Goal: Task Accomplishment & Management: Complete application form

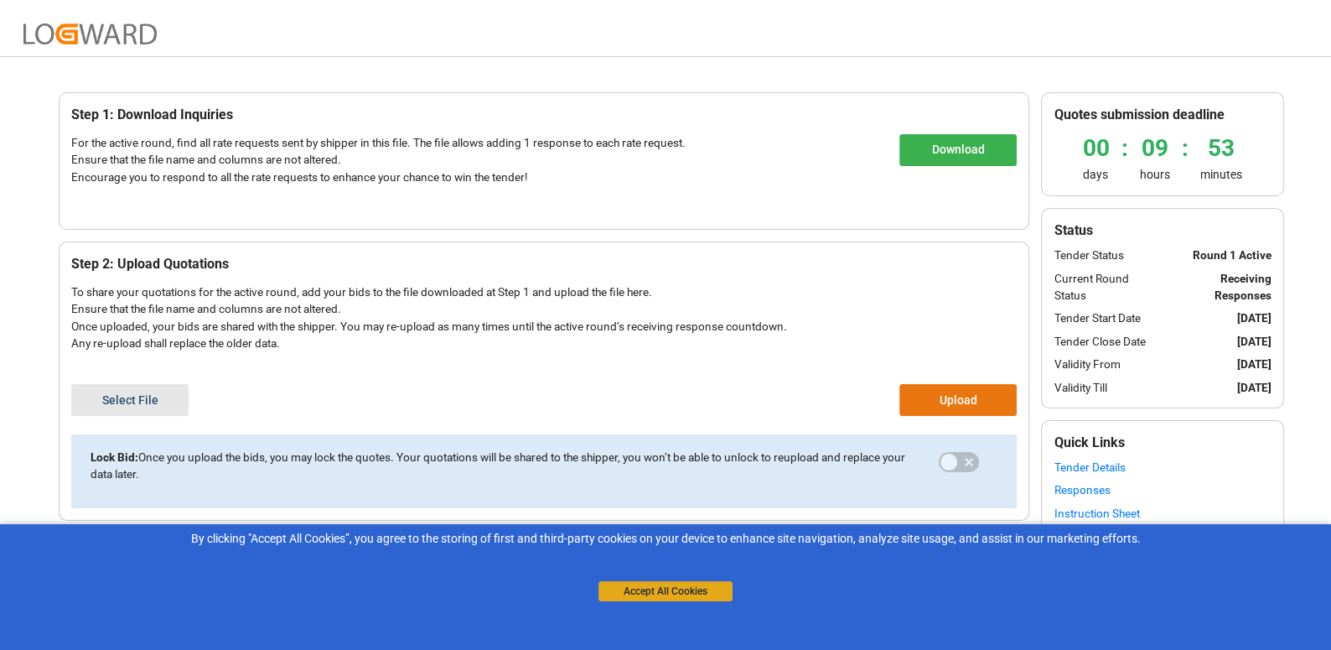
click at [656, 592] on button "Accept All Cookies" at bounding box center [666, 591] width 134 height 20
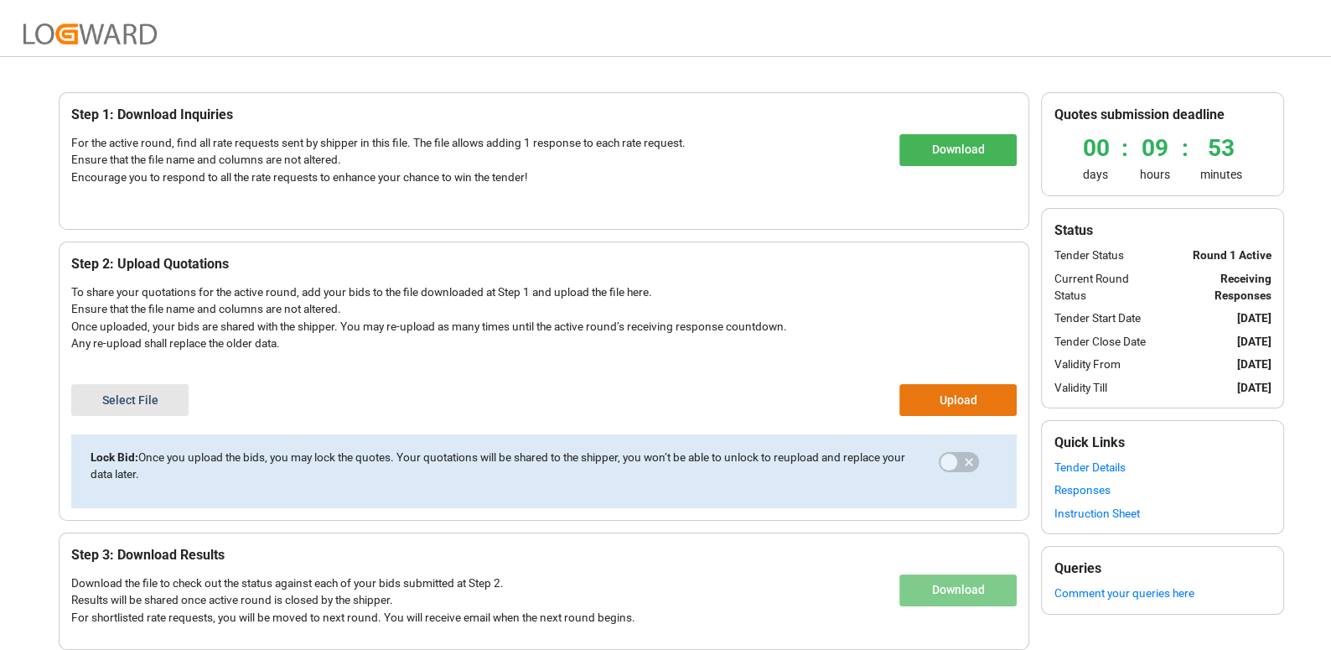
click at [935, 159] on button "Download" at bounding box center [957, 150] width 117 height 32
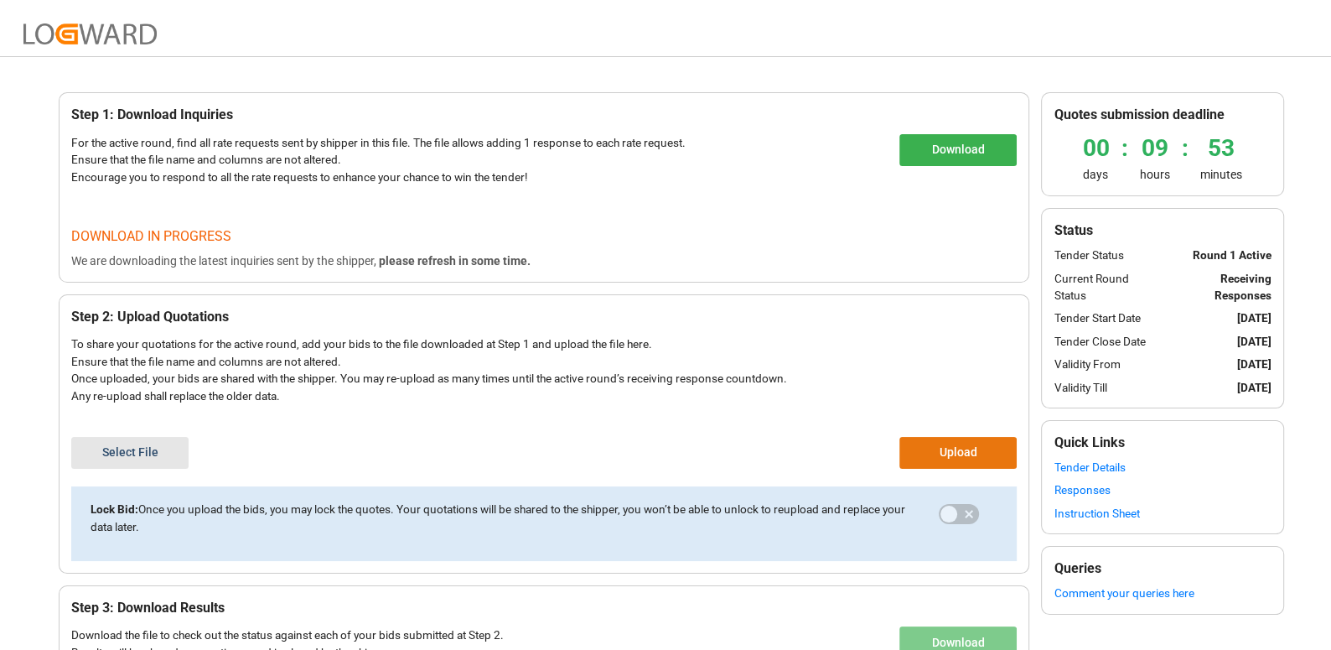
click at [1080, 481] on link "Responses" at bounding box center [1163, 489] width 218 height 17
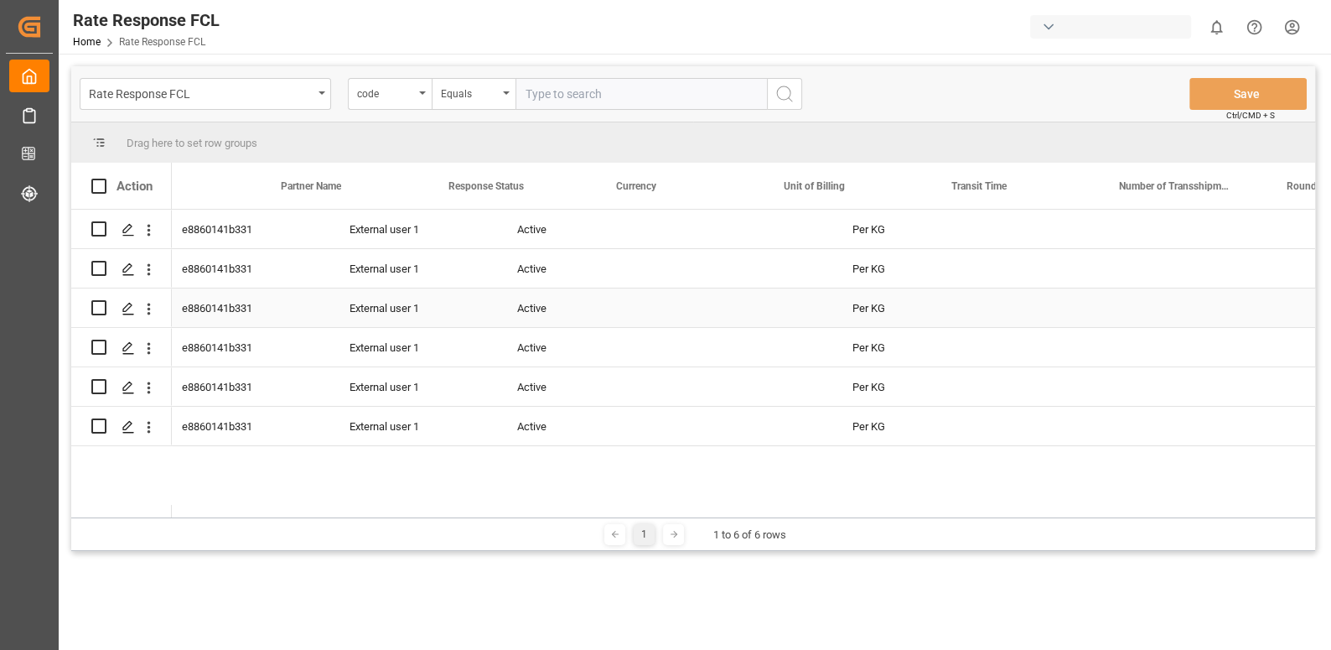
scroll to position [0, 916]
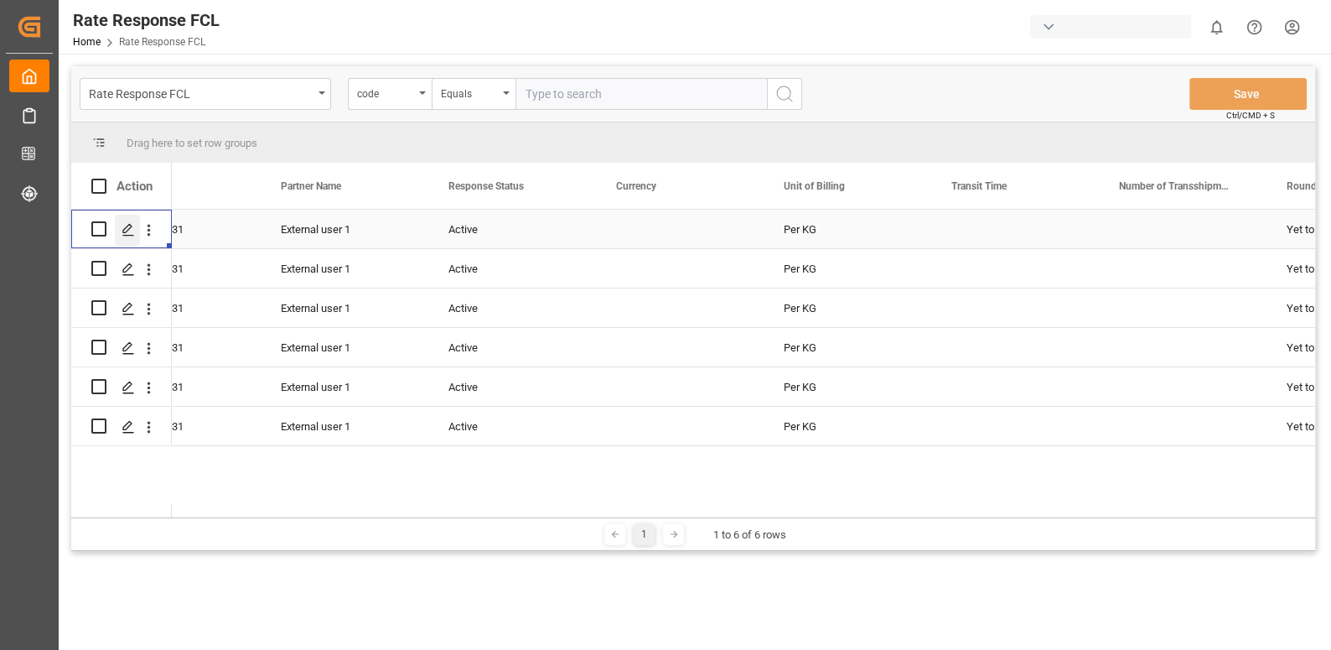
click at [132, 225] on icon "Press SPACE to select this row." at bounding box center [128, 229] width 13 height 13
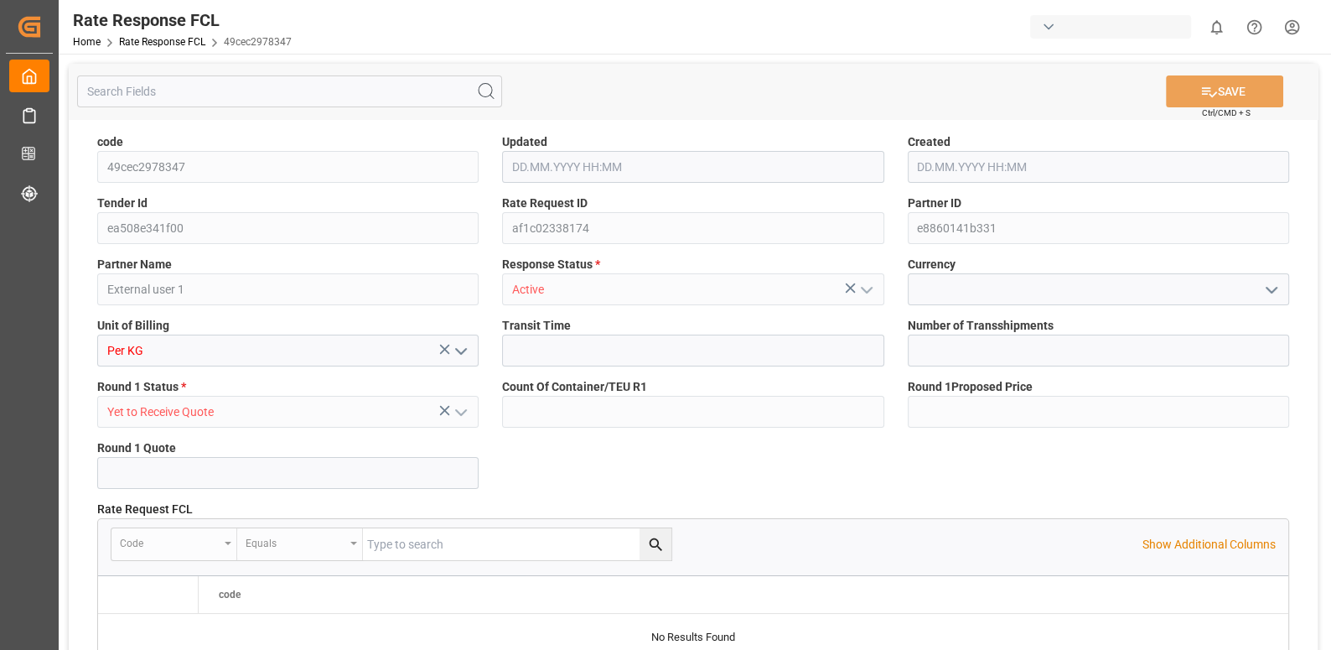
type input "30.08.2025 08:35"
type input "200"
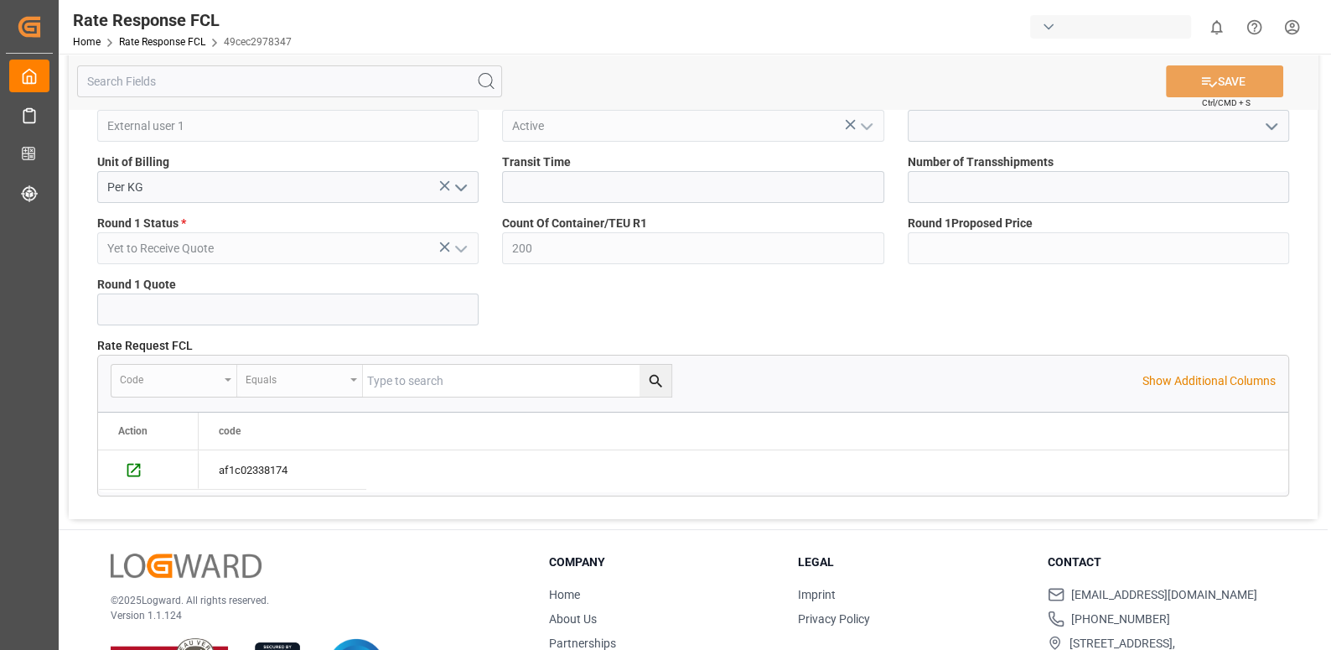
scroll to position [163, 0]
click at [205, 296] on input "text" at bounding box center [287, 310] width 381 height 32
click at [156, 53] on div "Rate Response FCL Home Rate Response FCL 49cec2978347" at bounding box center [182, 27] width 231 height 54
click at [156, 49] on div "Home Rate Response FCL 49cec2978347" at bounding box center [182, 42] width 219 height 18
click at [156, 47] on link "Rate Response FCL" at bounding box center [162, 42] width 86 height 12
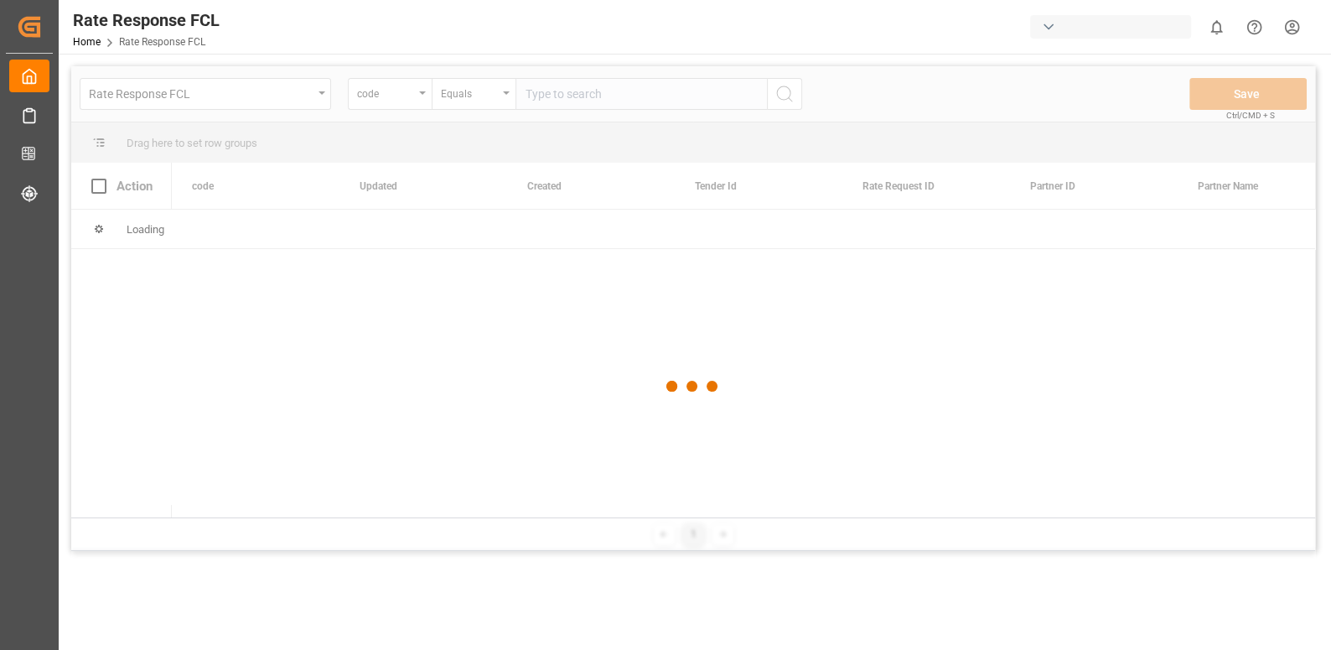
click at [174, 96] on div at bounding box center [693, 386] width 1244 height 640
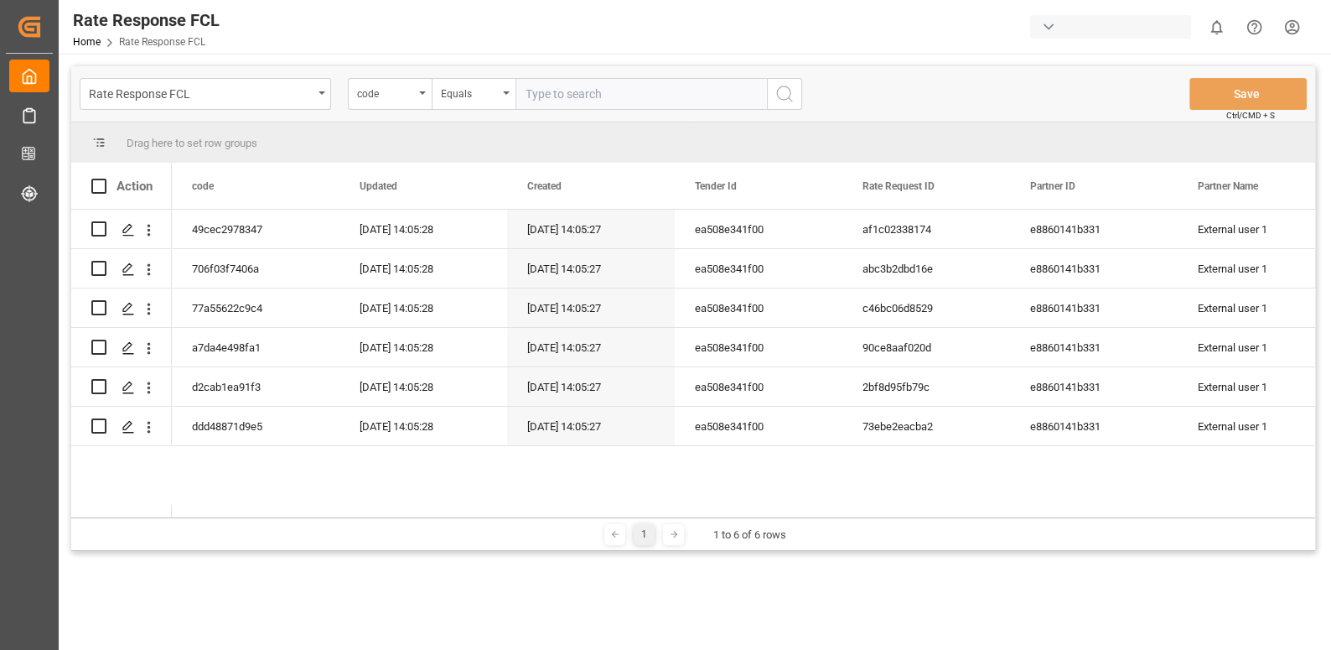
click at [169, 110] on div "Rate Response FCL code Equals Save Ctrl/CMD + S" at bounding box center [693, 93] width 1244 height 55
click at [174, 96] on div "Rate Response FCL" at bounding box center [201, 92] width 224 height 21
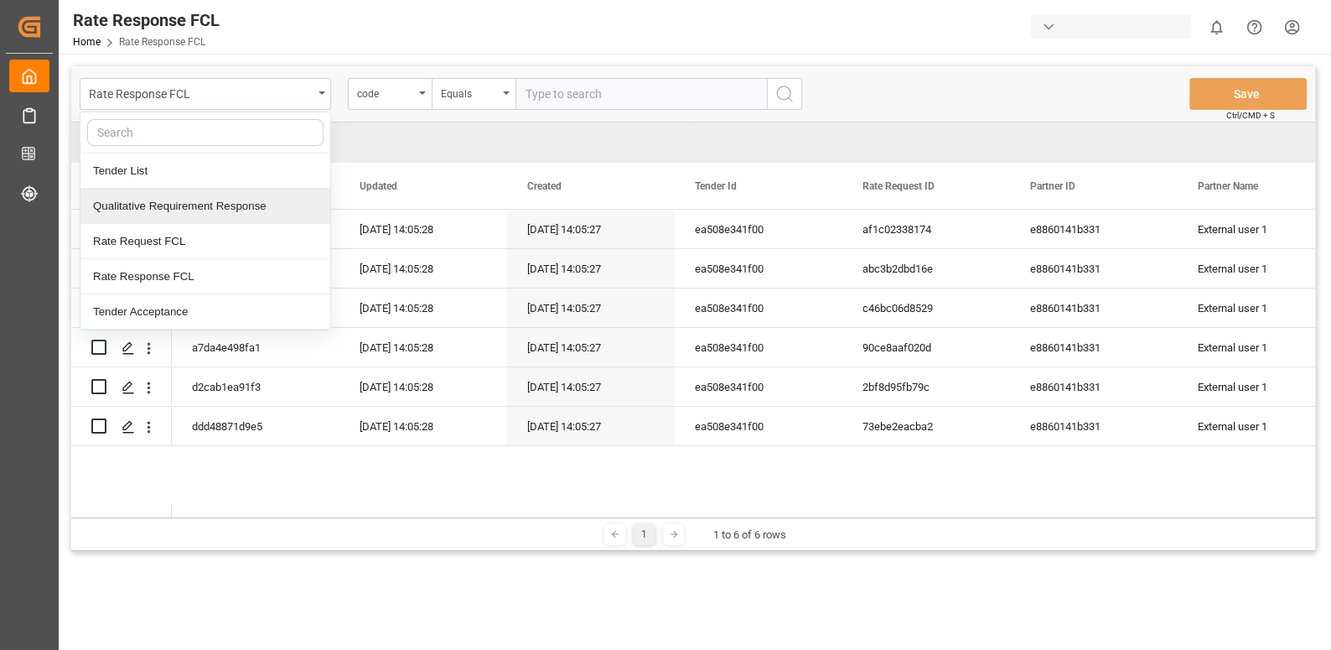
click at [181, 203] on div "Qualitative Requirement Response" at bounding box center [205, 206] width 250 height 35
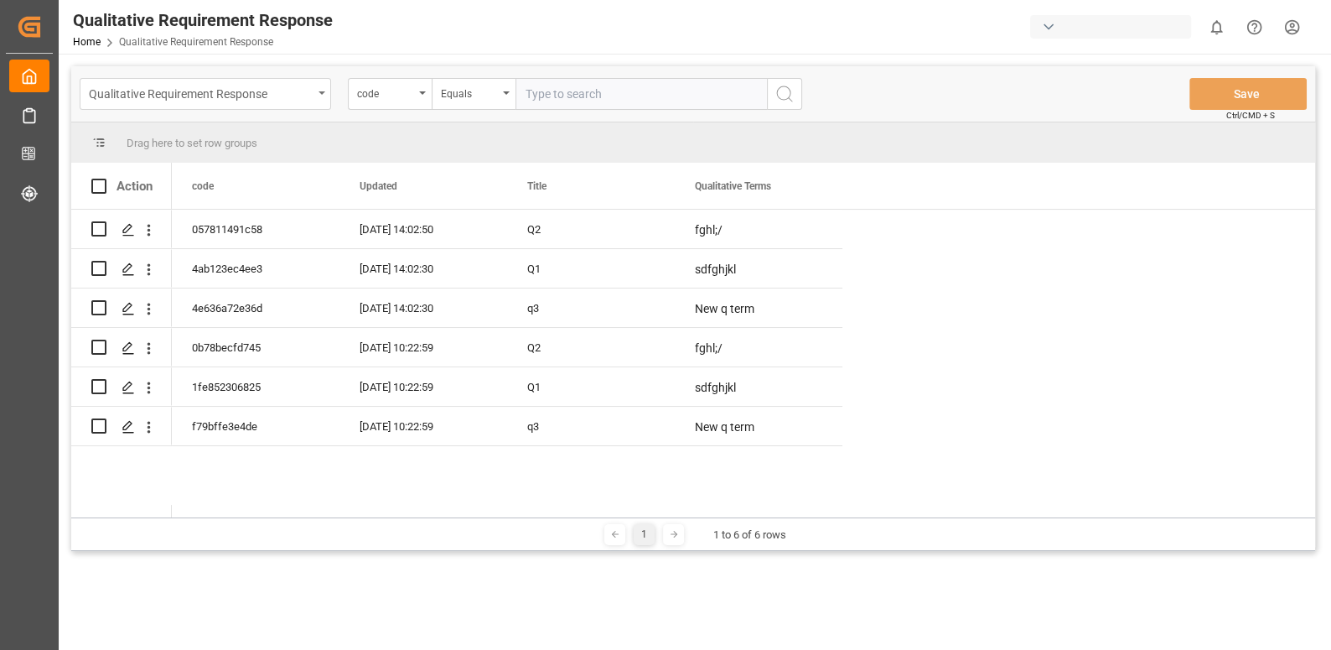
click at [250, 91] on div "Qualitative Requirement Response" at bounding box center [201, 92] width 224 height 21
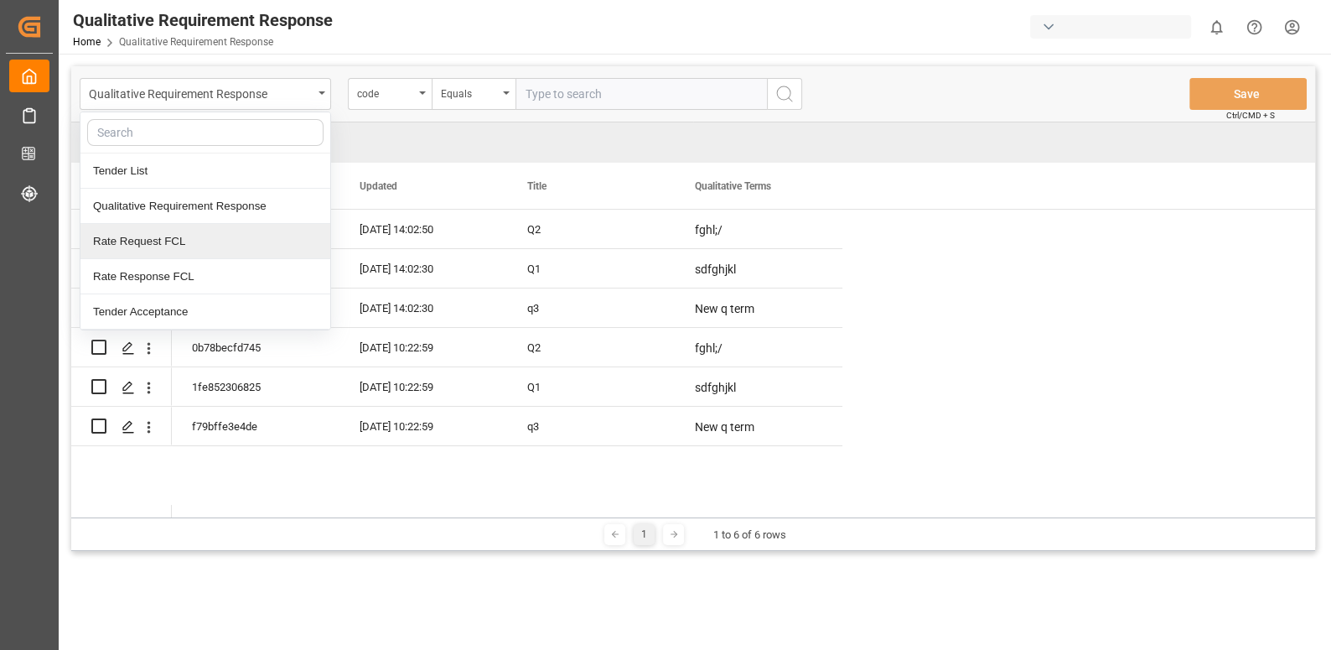
click at [211, 252] on div "Rate Request FCL" at bounding box center [205, 241] width 250 height 35
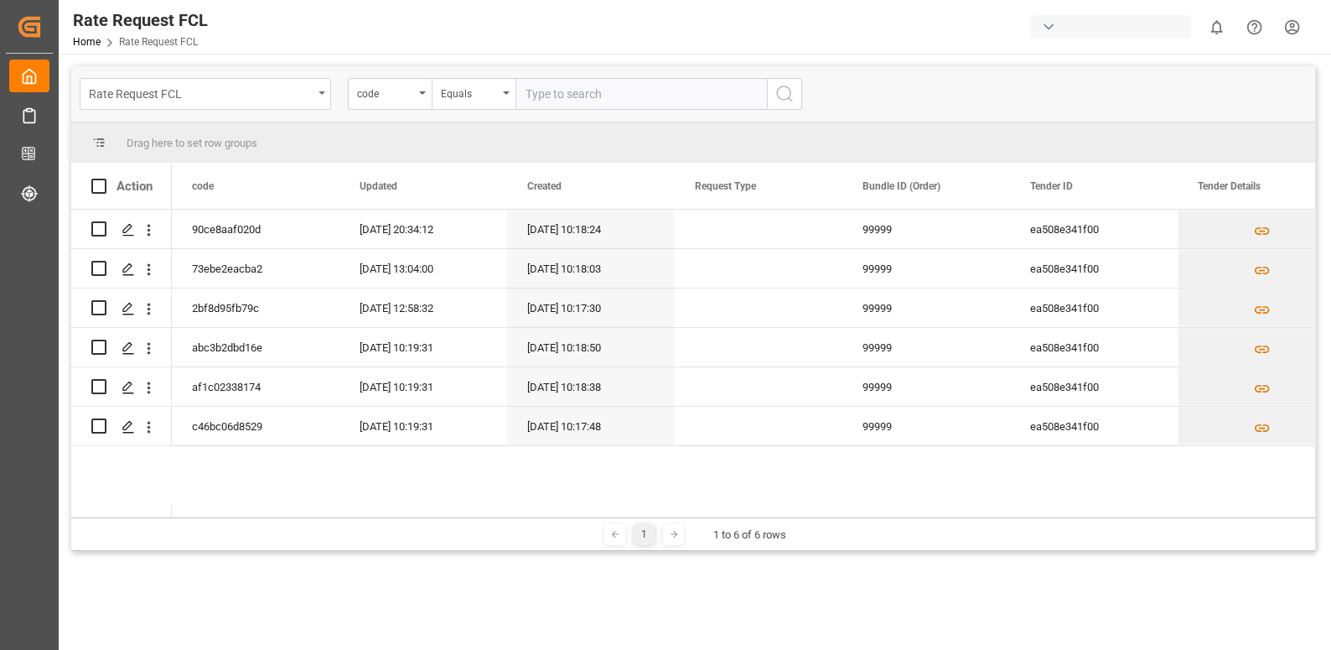
click at [231, 99] on div "Rate Request FCL" at bounding box center [201, 92] width 224 height 21
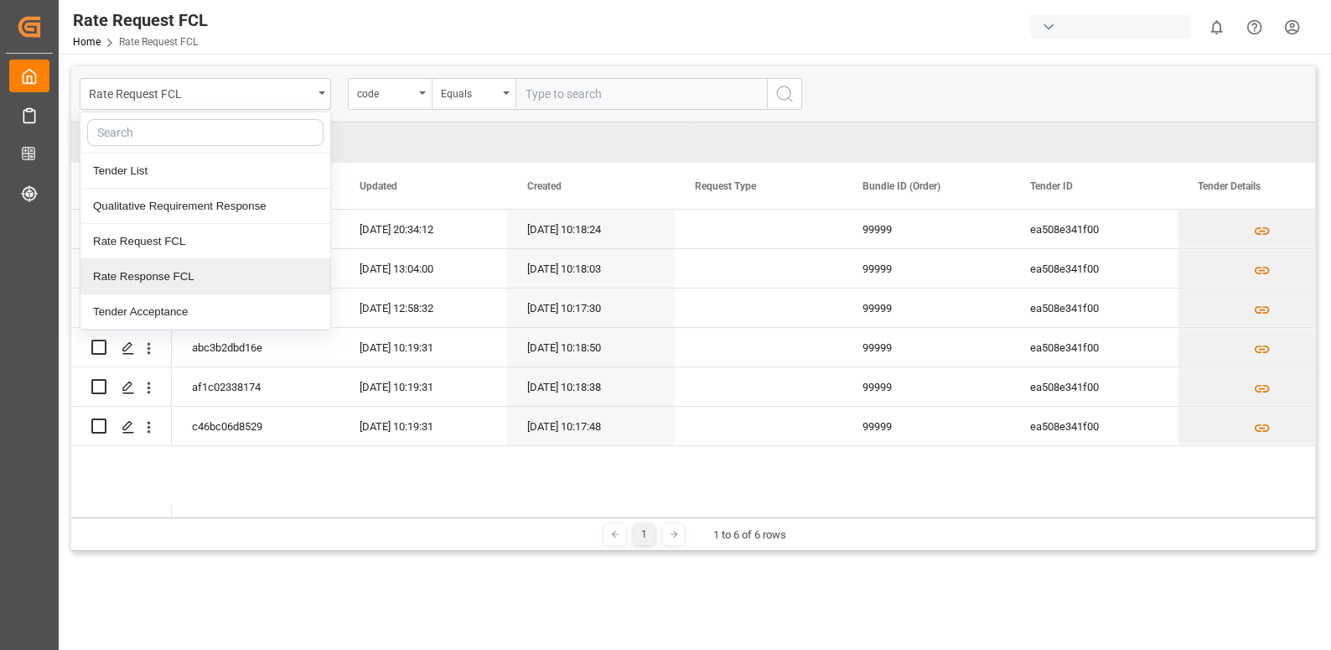
click at [208, 263] on div "Rate Response FCL" at bounding box center [205, 276] width 250 height 35
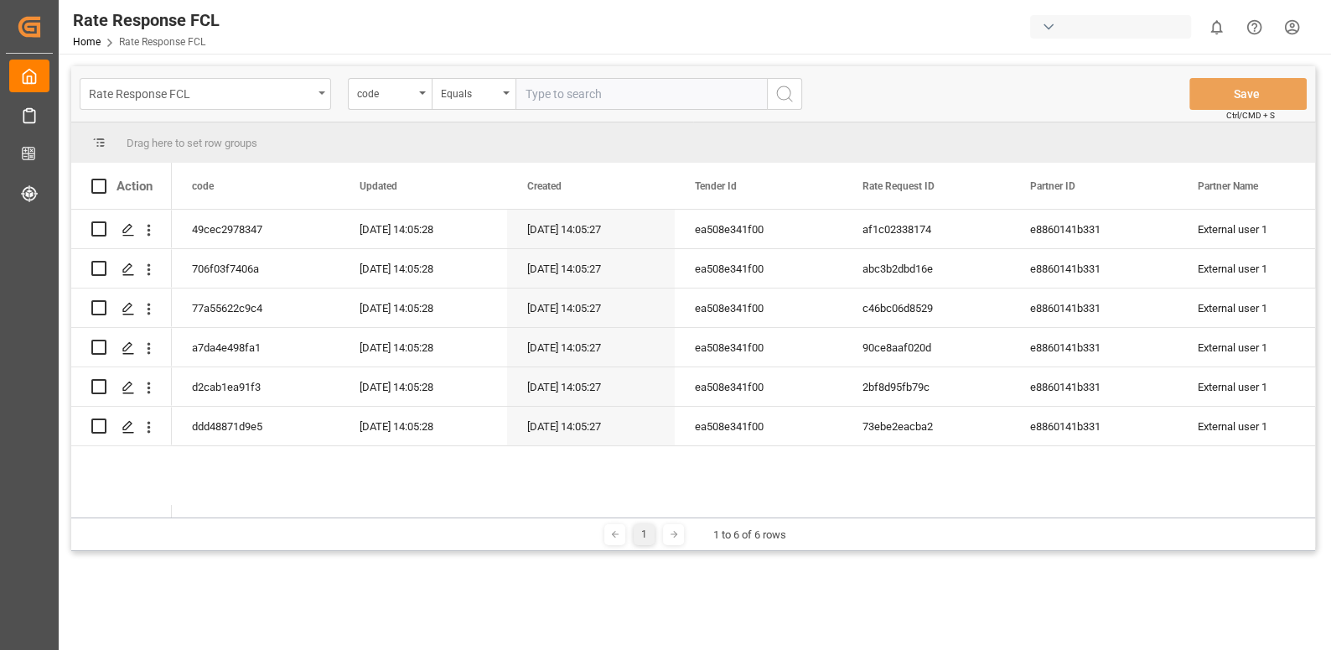
click at [266, 82] on div "Rate Response FCL" at bounding box center [201, 92] width 224 height 21
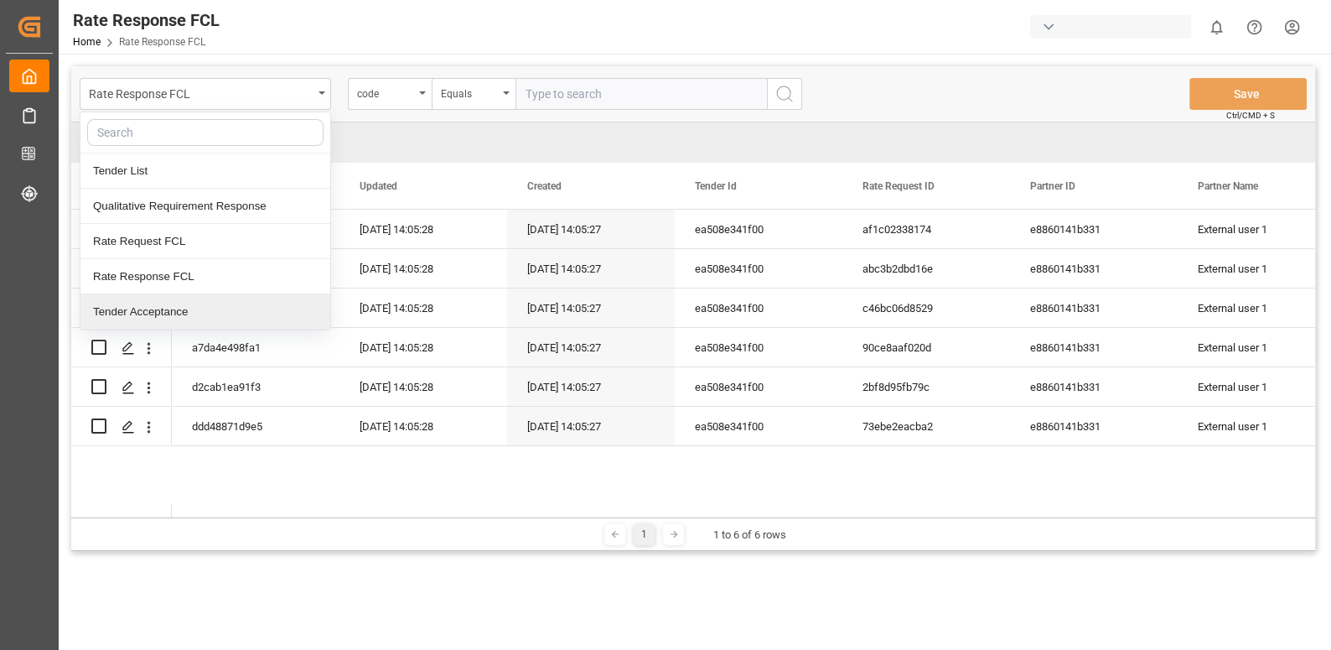
click at [176, 303] on div "Tender Acceptance" at bounding box center [205, 311] width 250 height 35
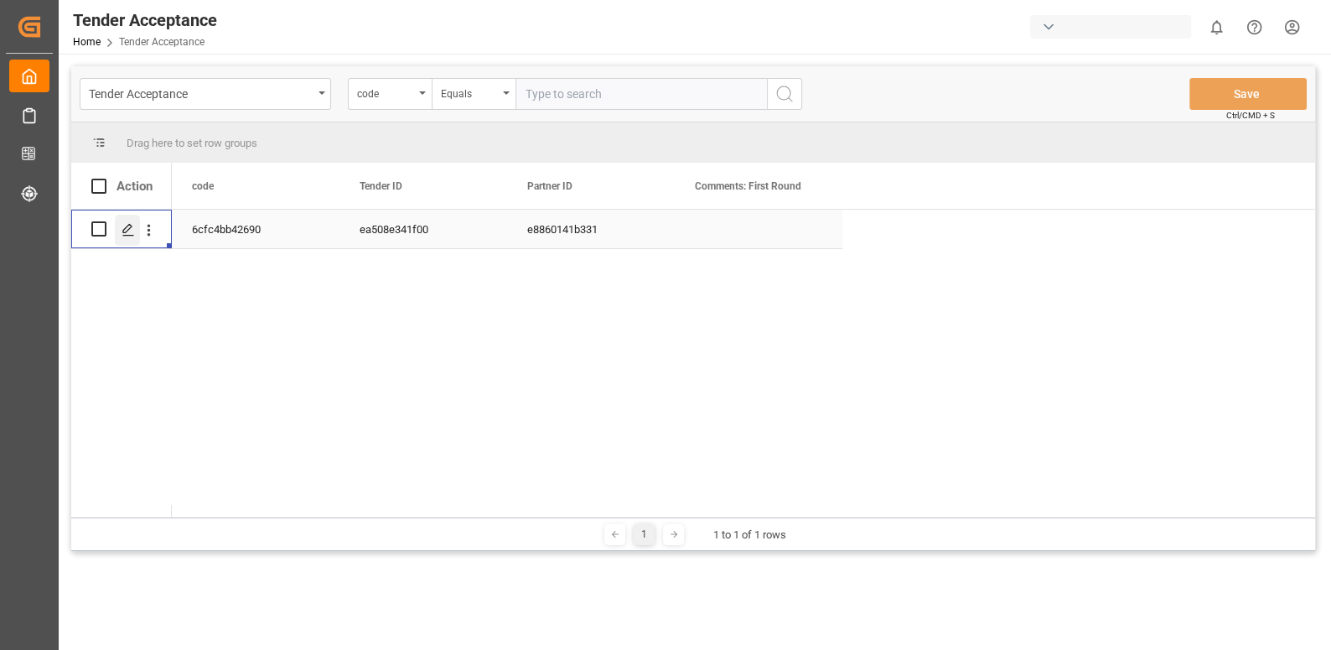
click at [131, 231] on icon "Press SPACE to select this row." at bounding box center [128, 229] width 13 height 13
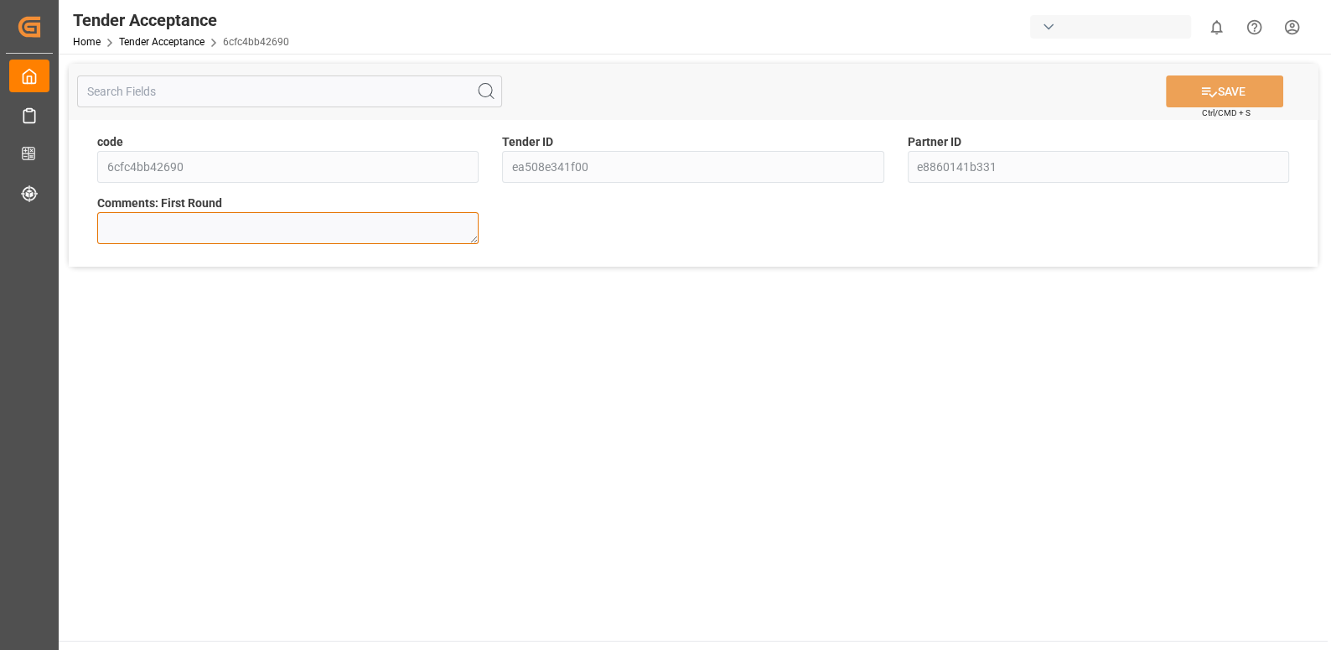
click at [329, 232] on textarea at bounding box center [287, 228] width 381 height 32
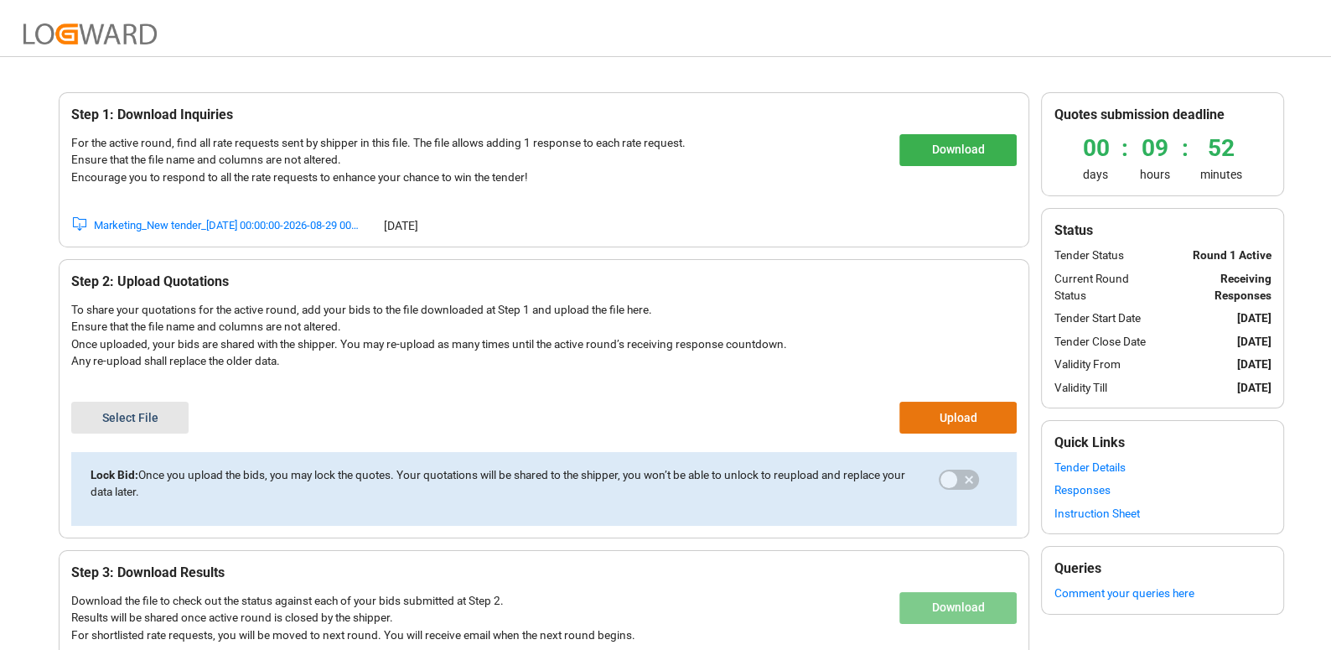
click at [306, 220] on div "Marketing_New tender_2026-08-08 00:00:00-2026-08-29 00:00:00" at bounding box center [227, 225] width 267 height 17
click at [153, 406] on button "Select File" at bounding box center [129, 418] width 117 height 32
click at [152, 412] on button "Select File" at bounding box center [129, 418] width 117 height 32
click at [945, 413] on button "Upload" at bounding box center [957, 418] width 117 height 32
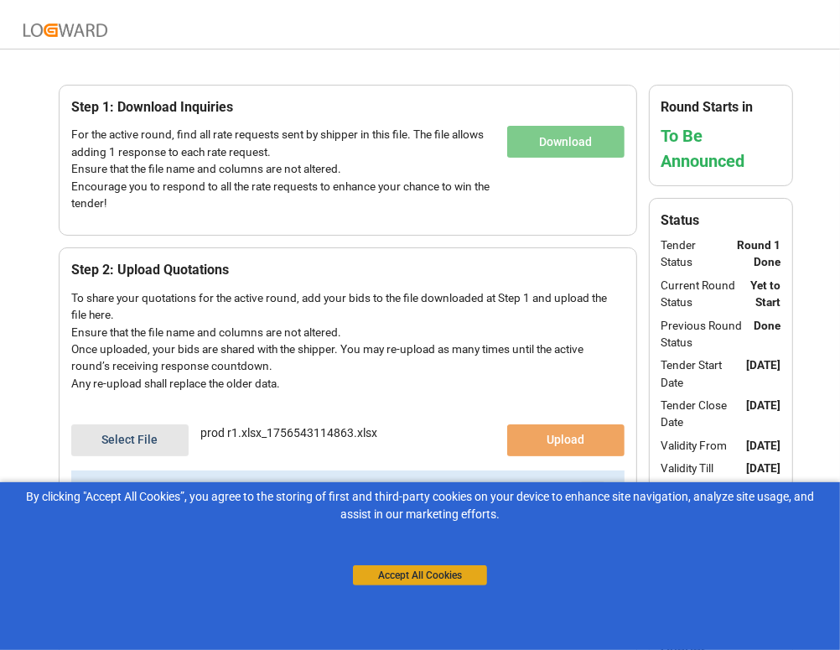
click at [436, 580] on button "Accept All Cookies" at bounding box center [420, 575] width 134 height 20
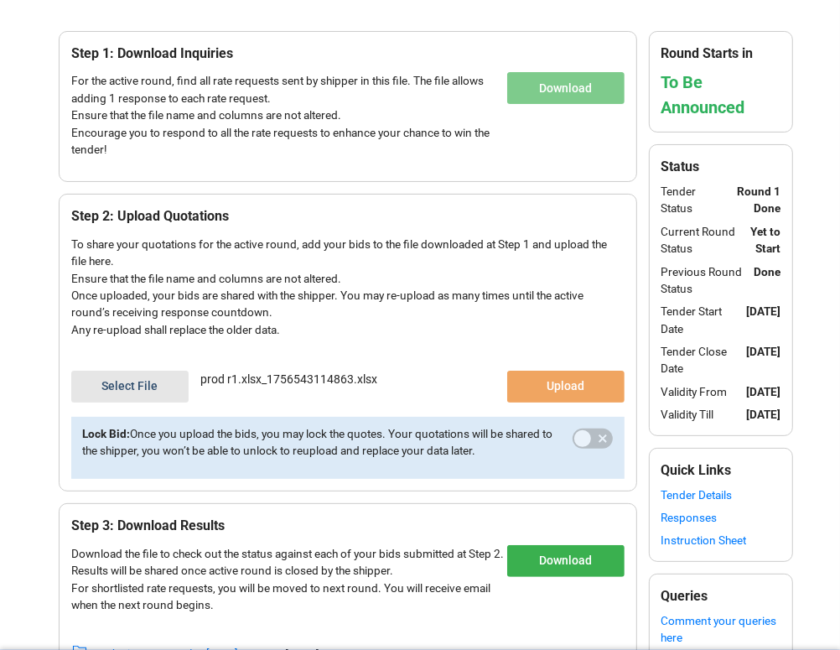
scroll to position [106, 0]
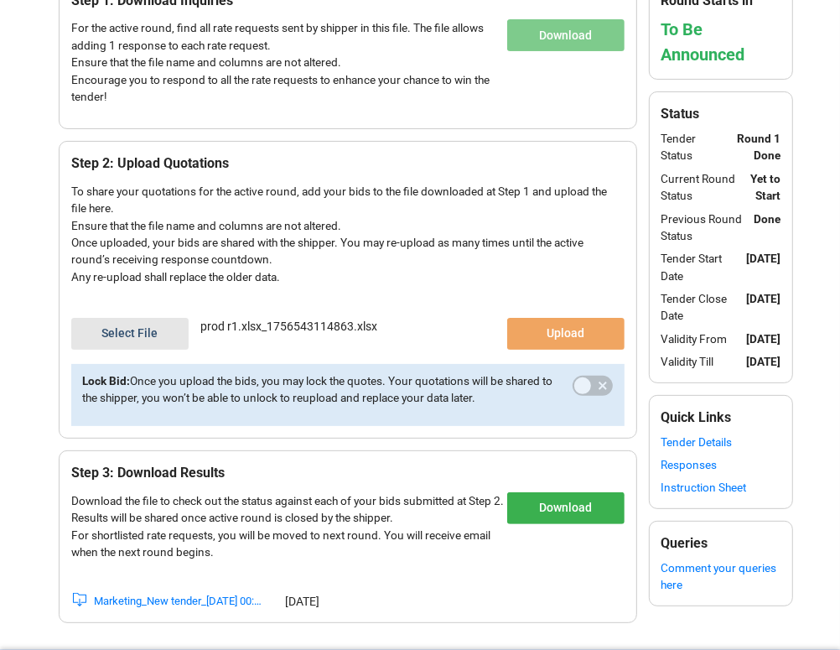
click at [681, 473] on link "Responses" at bounding box center [720, 464] width 119 height 17
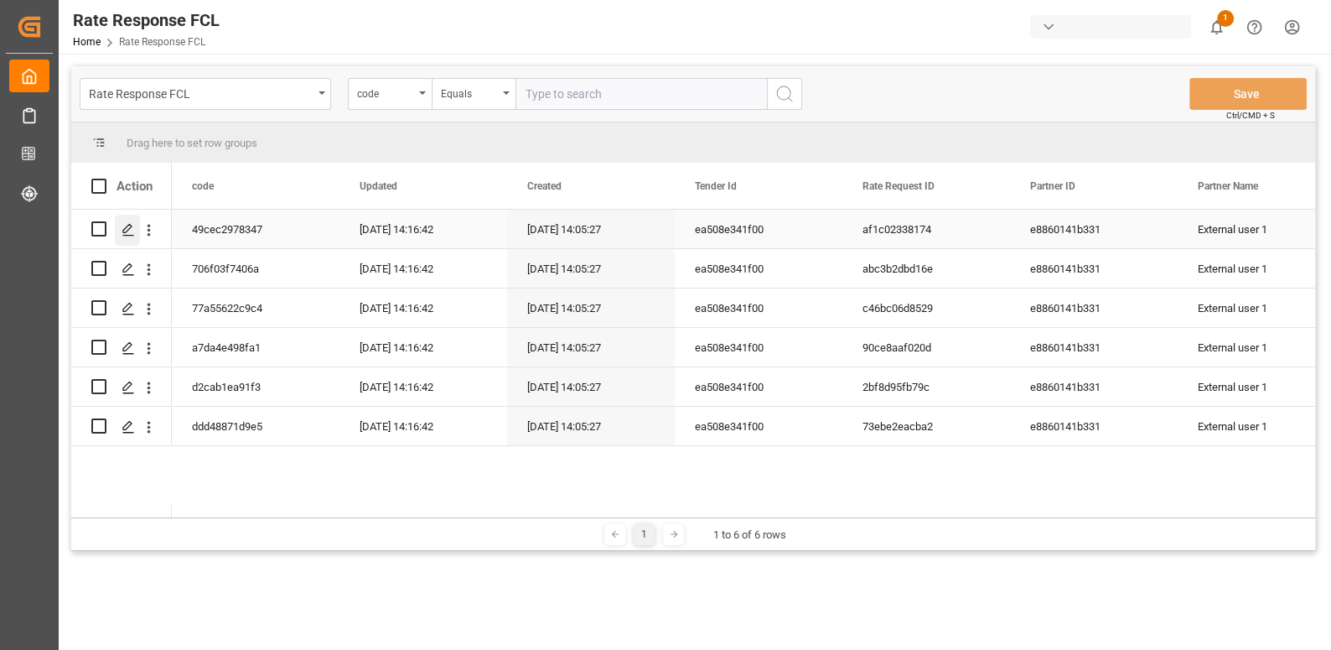
click at [120, 233] on div "Press SPACE to select this row." at bounding box center [127, 230] width 25 height 31
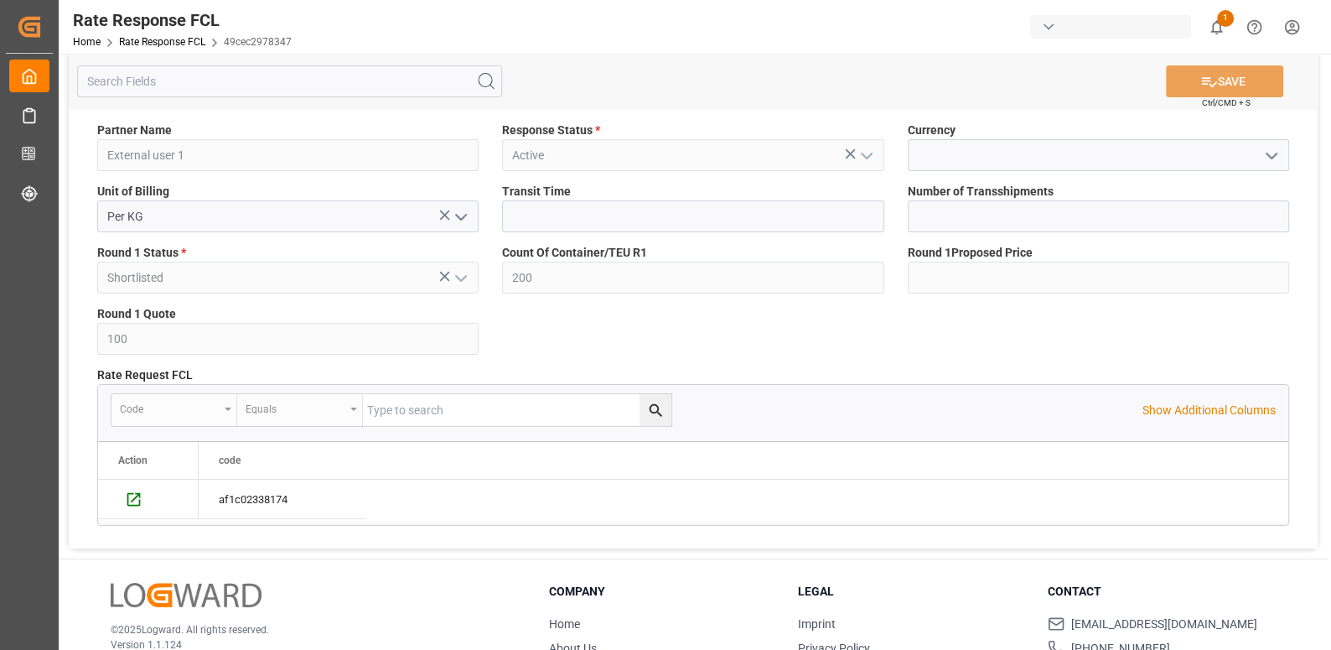
scroll to position [65, 0]
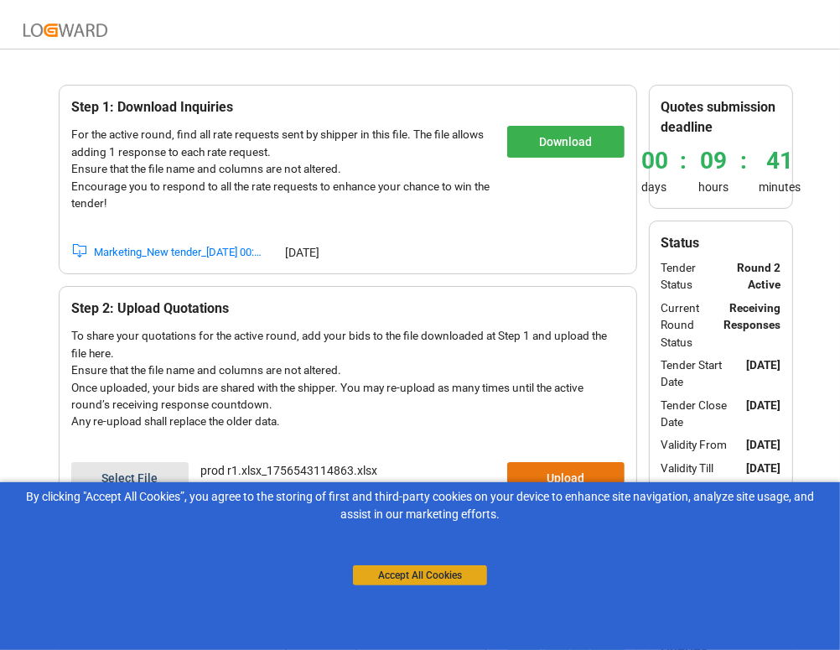
click at [446, 569] on button "Accept All Cookies" at bounding box center [420, 575] width 134 height 20
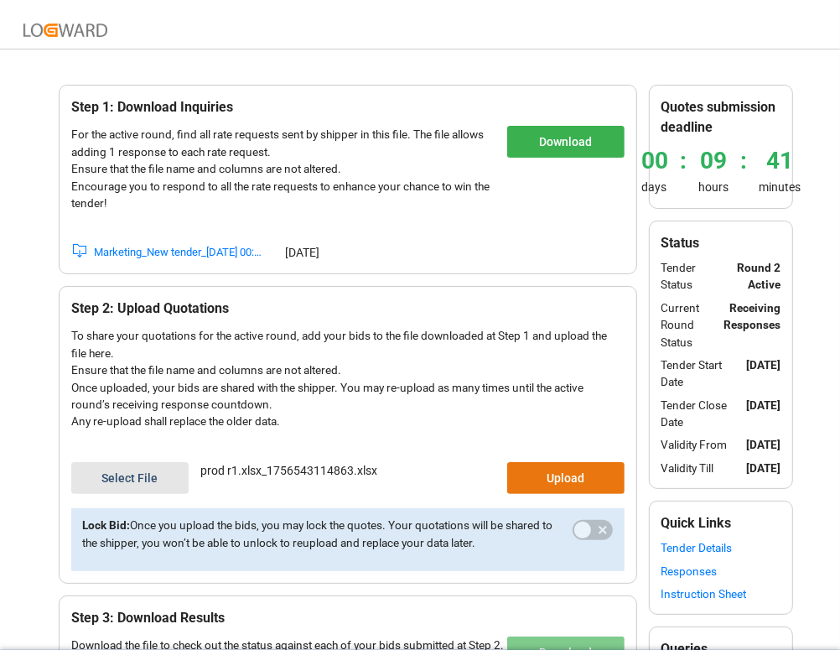
click at [686, 579] on link "Responses" at bounding box center [720, 570] width 119 height 17
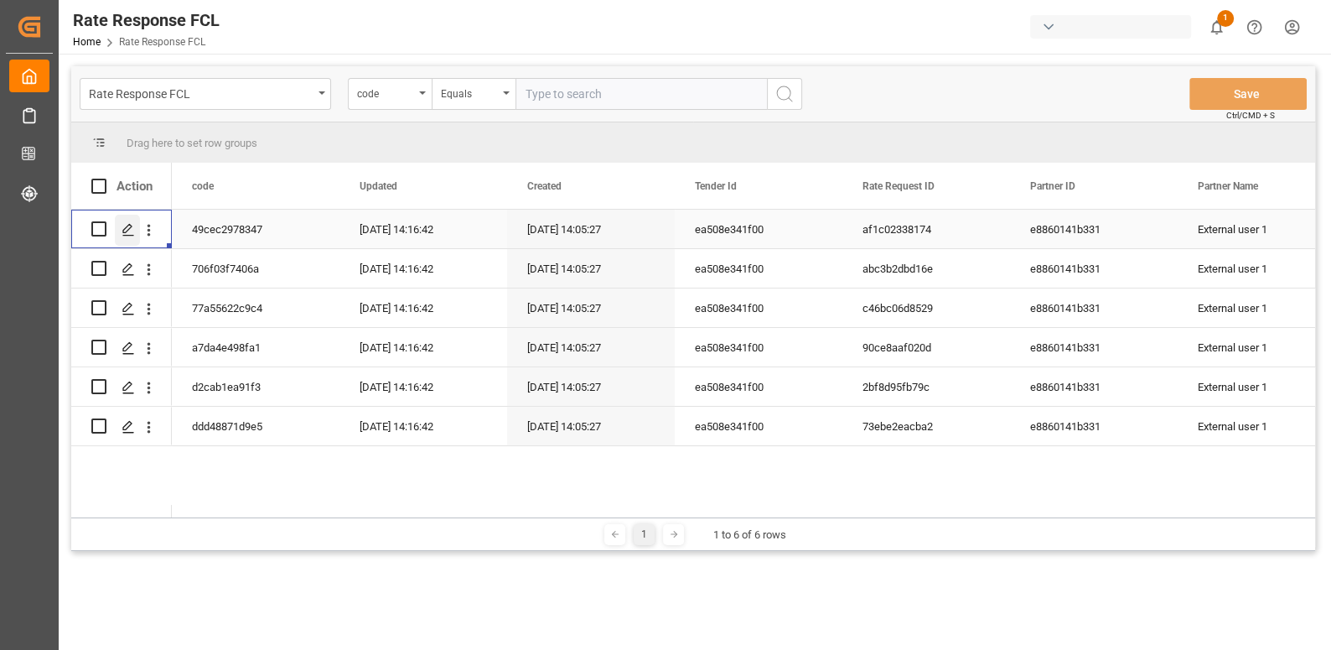
click at [127, 231] on icon "Press SPACE to select this row." at bounding box center [128, 229] width 13 height 13
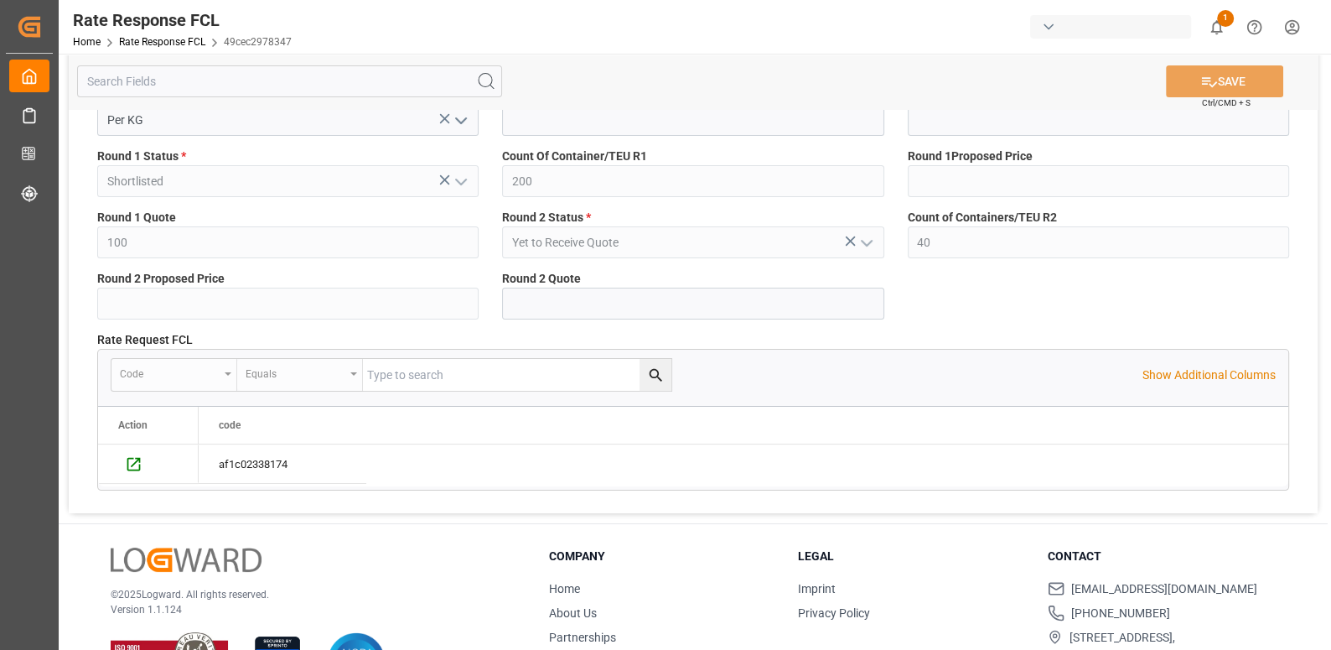
scroll to position [235, 0]
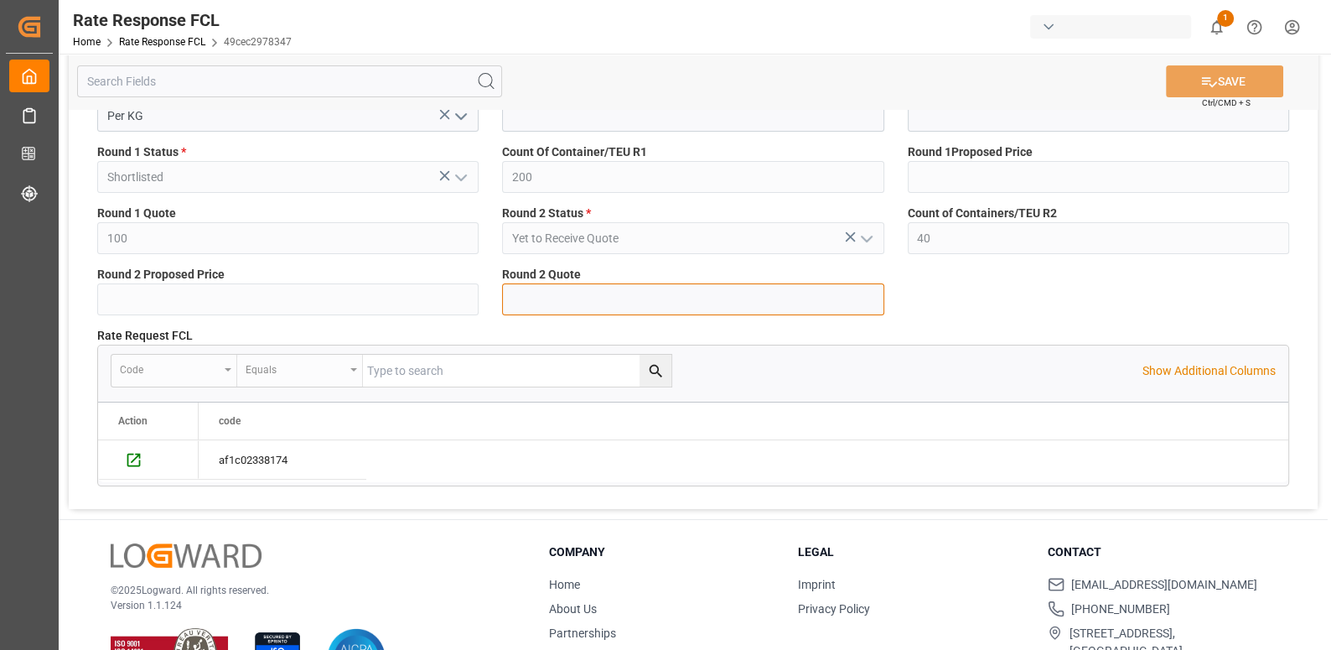
click at [593, 298] on input "text" at bounding box center [692, 299] width 381 height 32
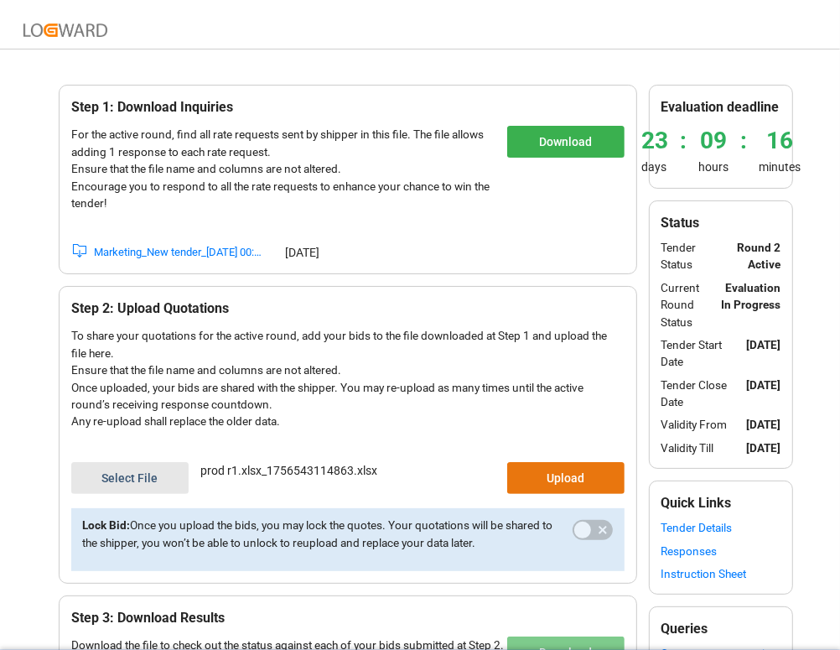
click at [149, 468] on button "Select File" at bounding box center [129, 478] width 117 height 32
click at [568, 473] on button "Upload" at bounding box center [565, 478] width 117 height 32
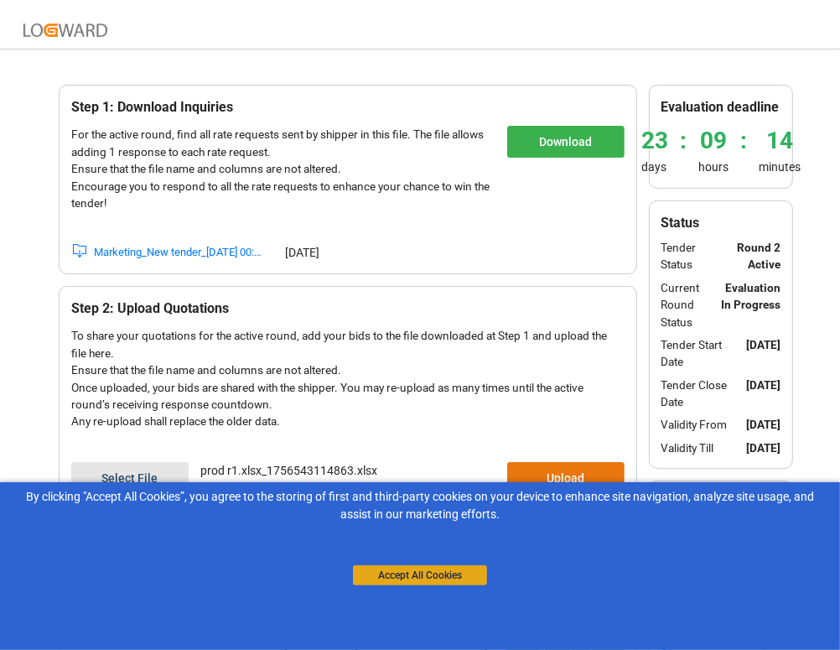
click at [444, 567] on button "Accept All Cookies" at bounding box center [420, 575] width 134 height 20
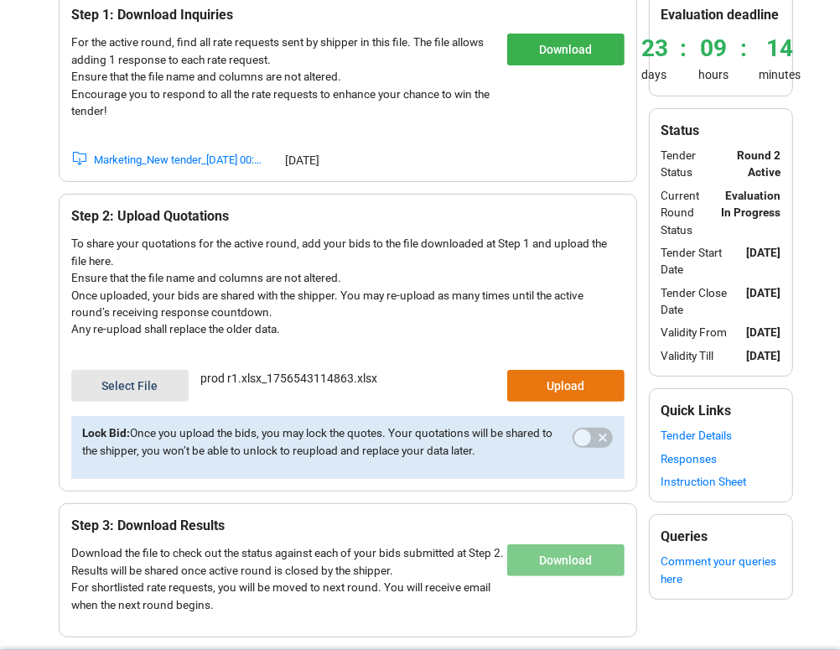
scroll to position [93, 0]
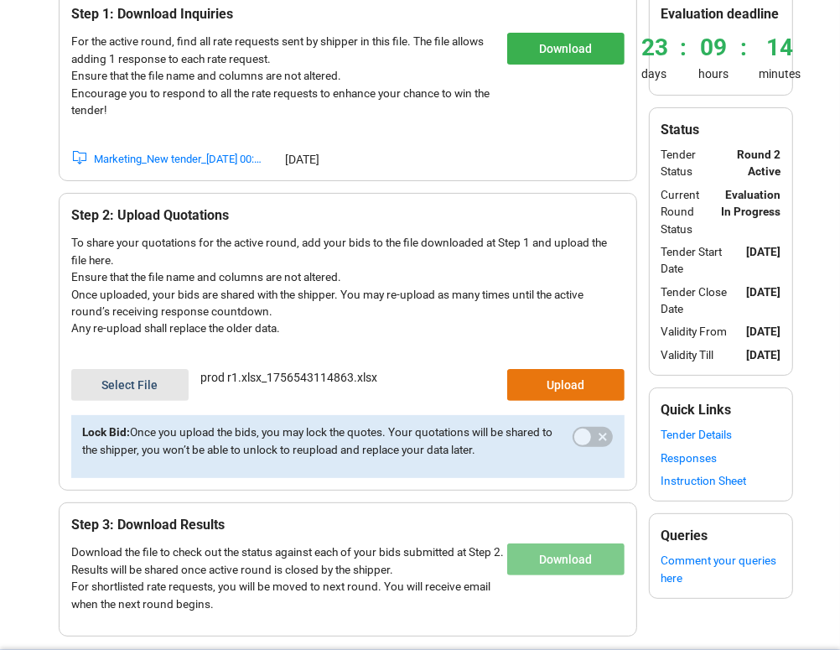
click at [673, 466] on link "Responses" at bounding box center [720, 457] width 119 height 17
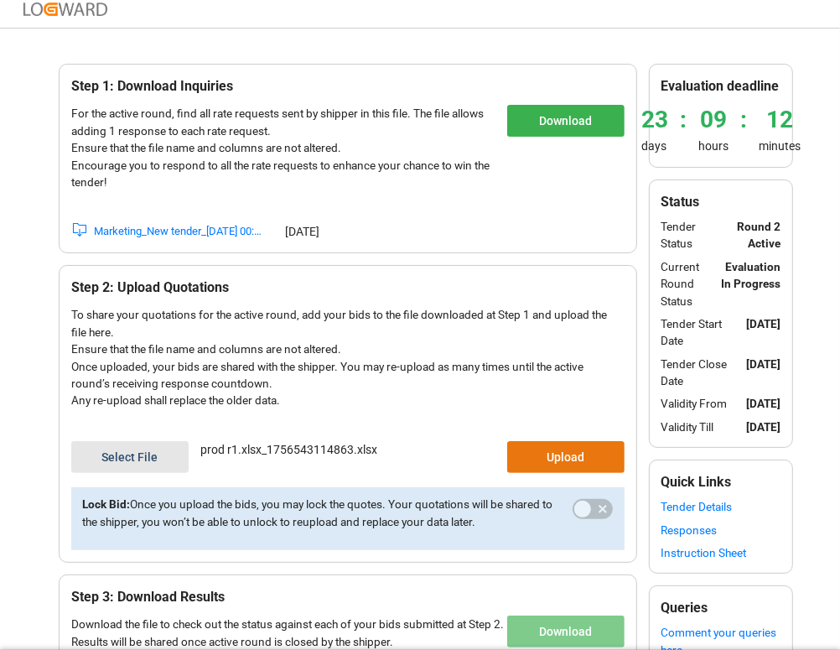
scroll to position [0, 0]
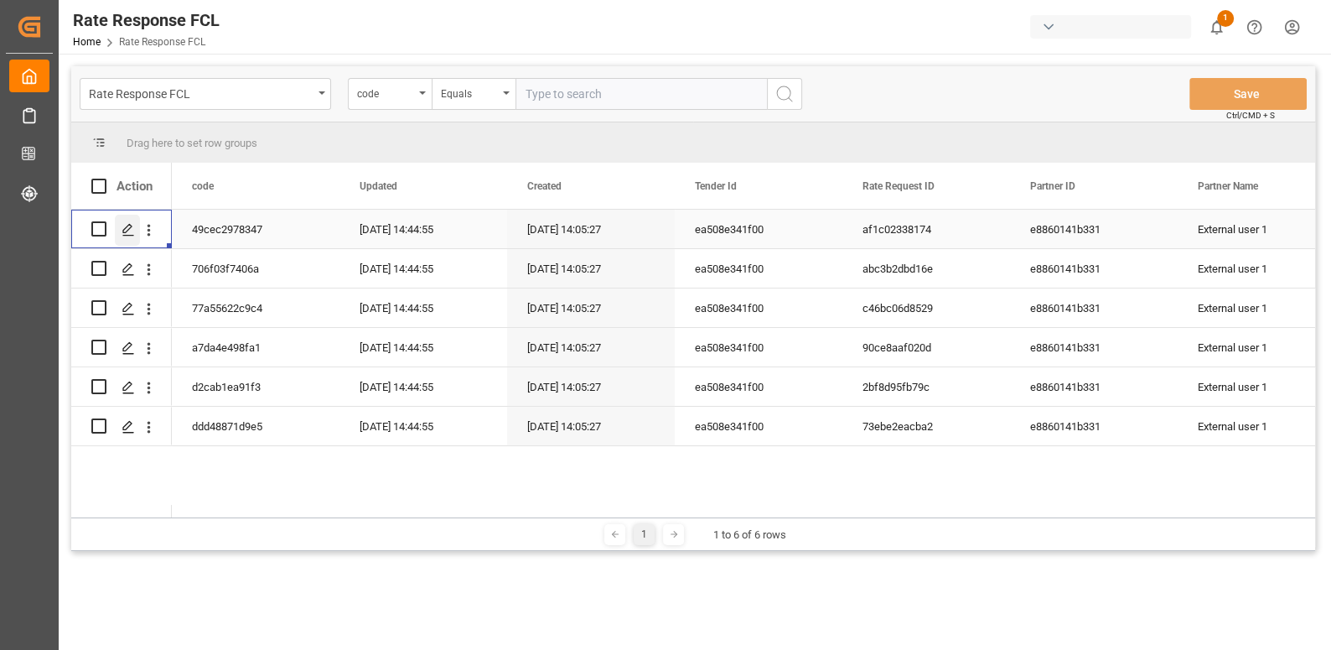
click at [125, 230] on polygon "Press SPACE to select this row." at bounding box center [127, 228] width 8 height 8
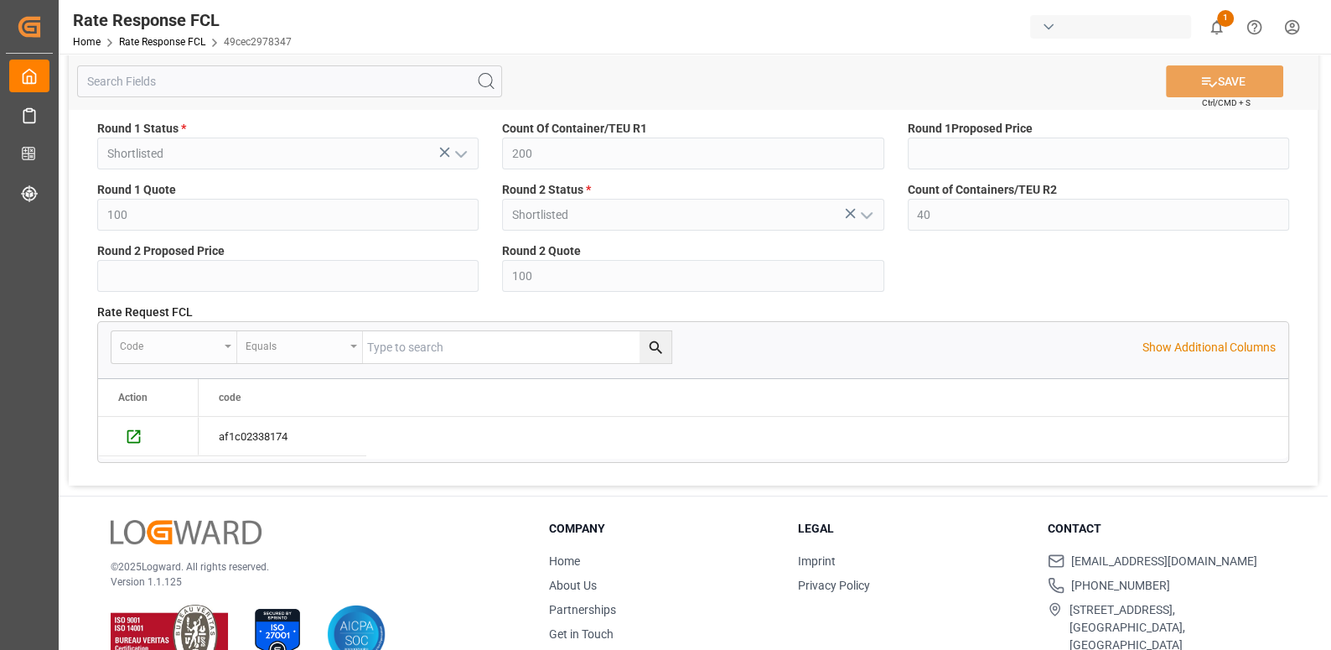
scroll to position [257, 0]
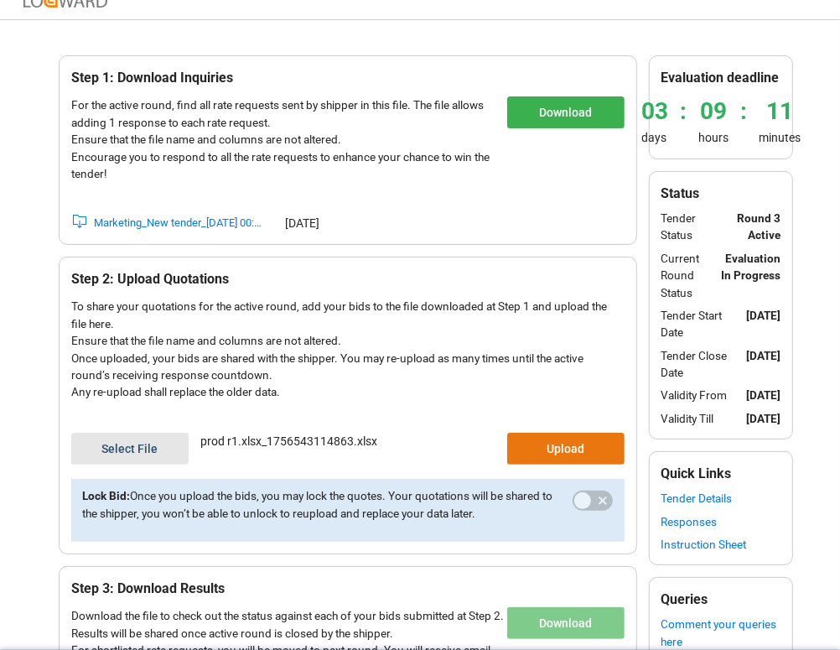
scroll to position [30, 0]
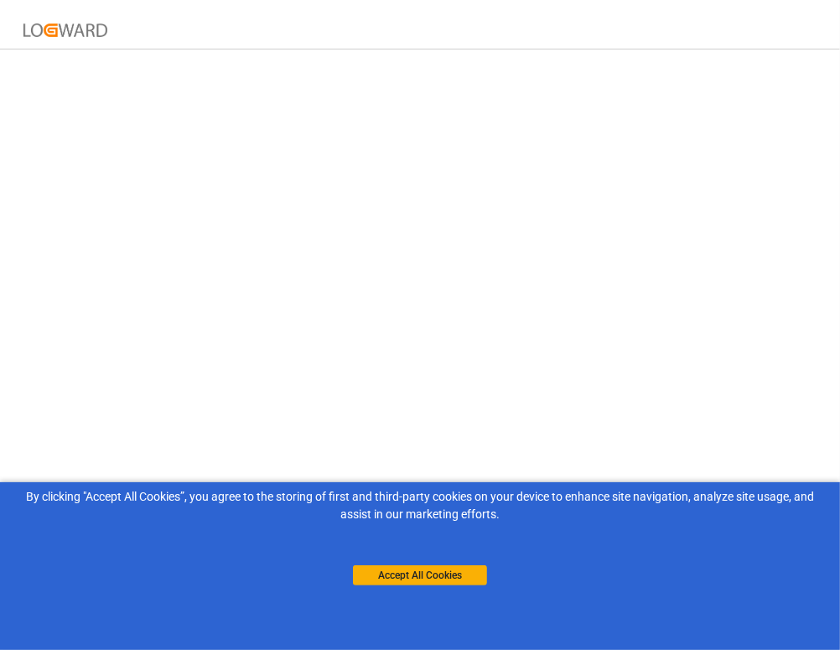
click at [413, 589] on div "By clicking "Accept All Cookies”, you agree to the storing of first and third-p…" at bounding box center [420, 536] width 840 height 109
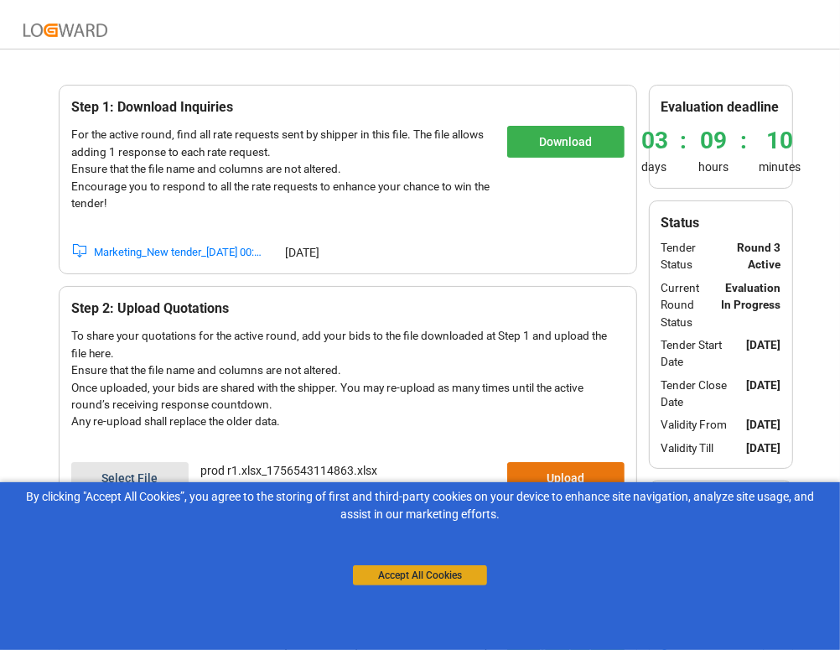
click at [428, 573] on button "Accept All Cookies" at bounding box center [420, 575] width 134 height 20
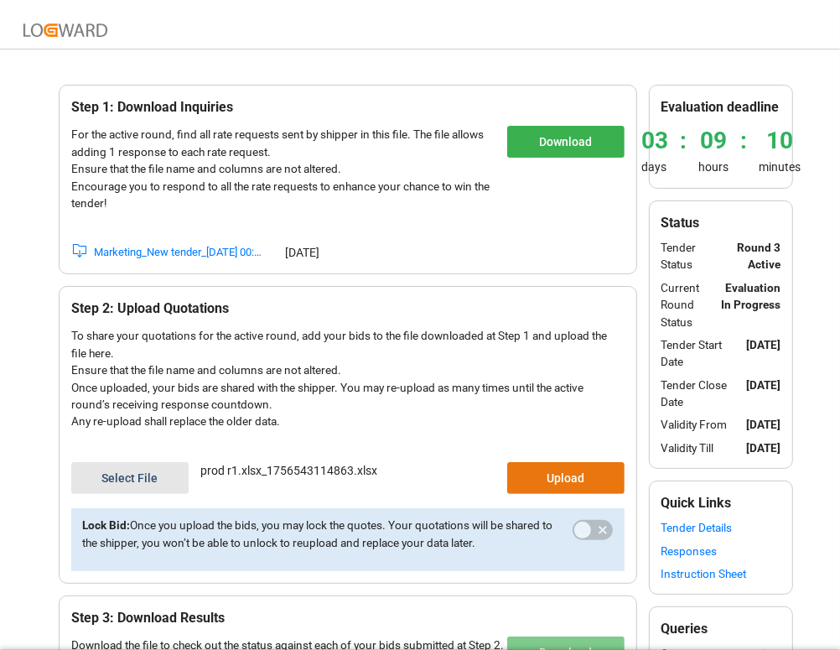
click at [689, 559] on link "Responses" at bounding box center [720, 550] width 119 height 17
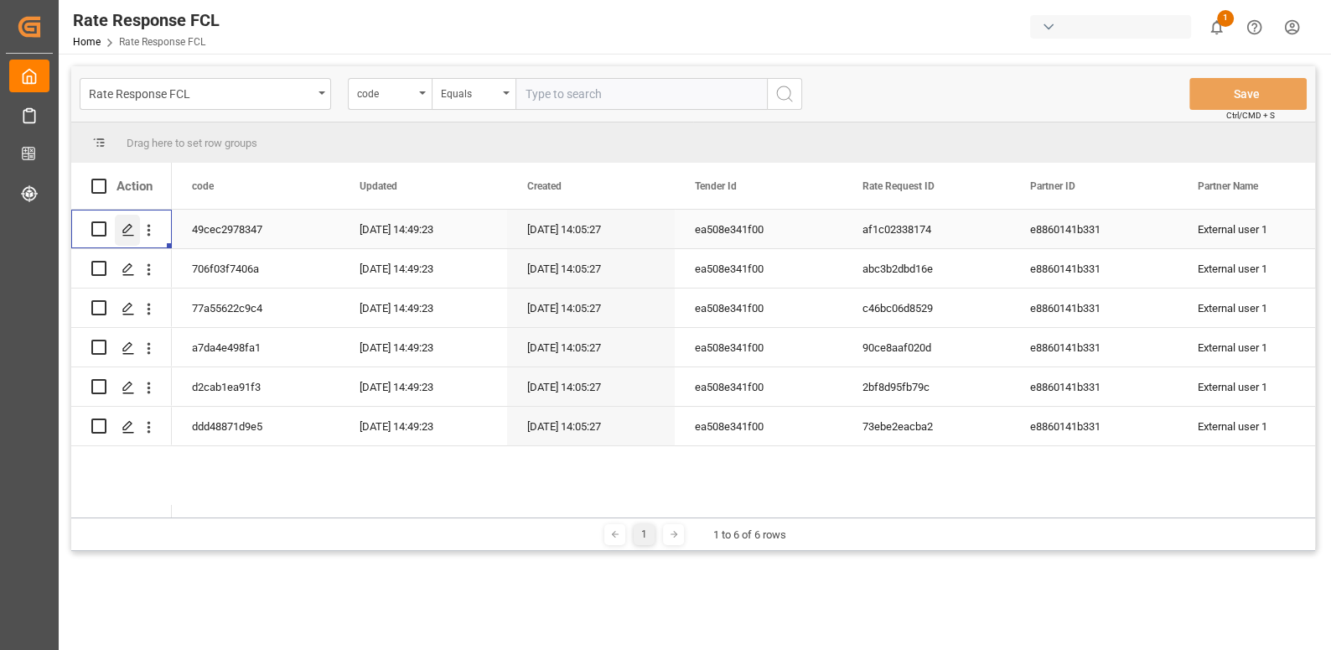
click at [123, 229] on polygon "Press SPACE to select this row." at bounding box center [127, 228] width 8 height 8
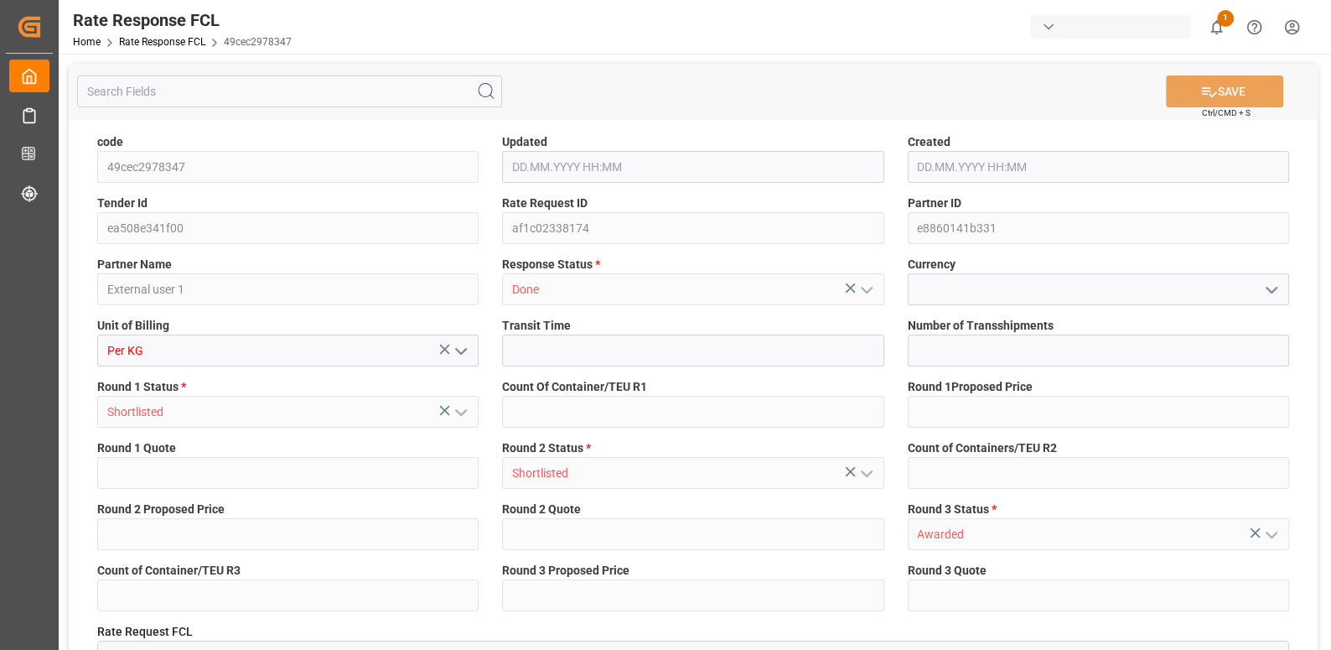
type input "30.08.2025 09:19"
type input "30.08.2025 08:35"
type input "200"
type input "100"
type input "40"
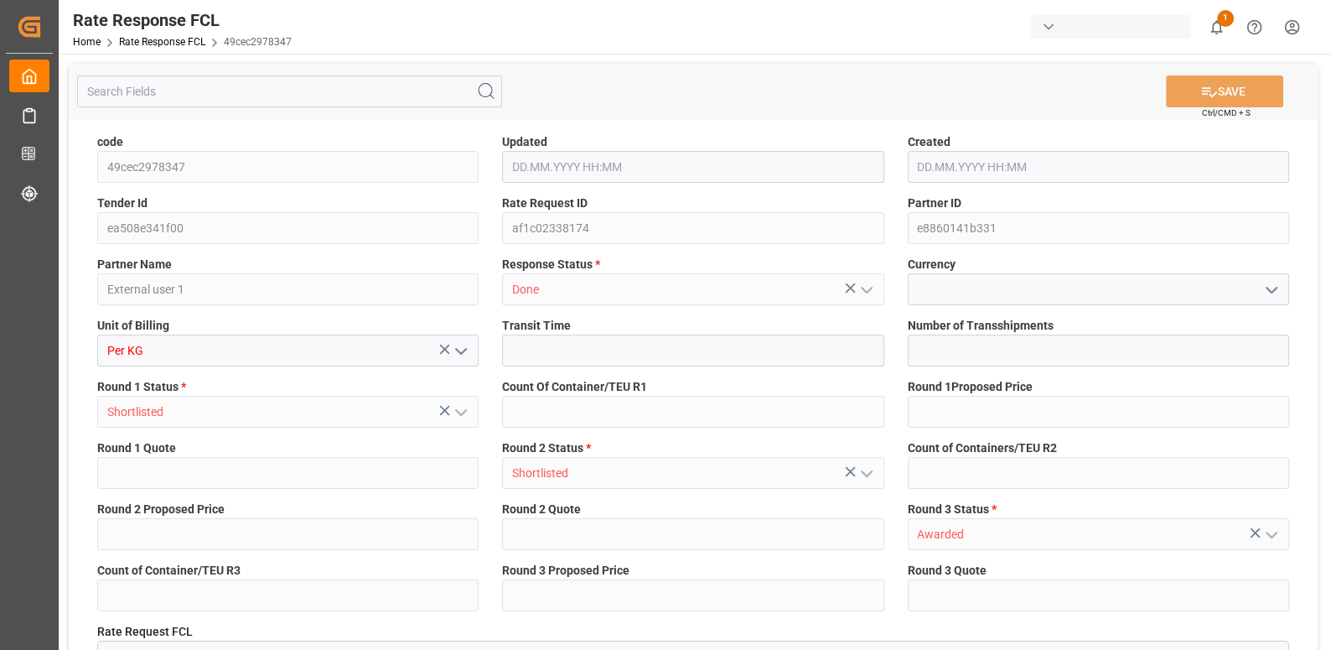
type input "100"
type input "20"
type input "100"
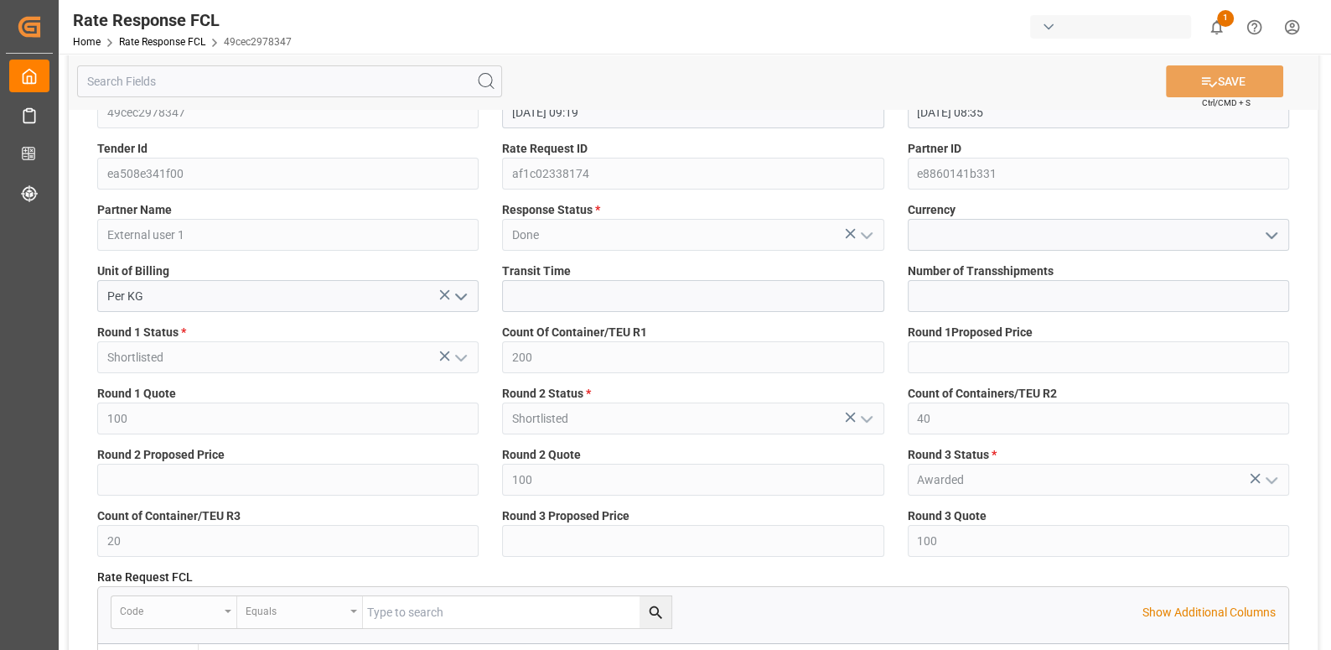
scroll to position [56, 0]
